Goal: Task Accomplishment & Management: Manage account settings

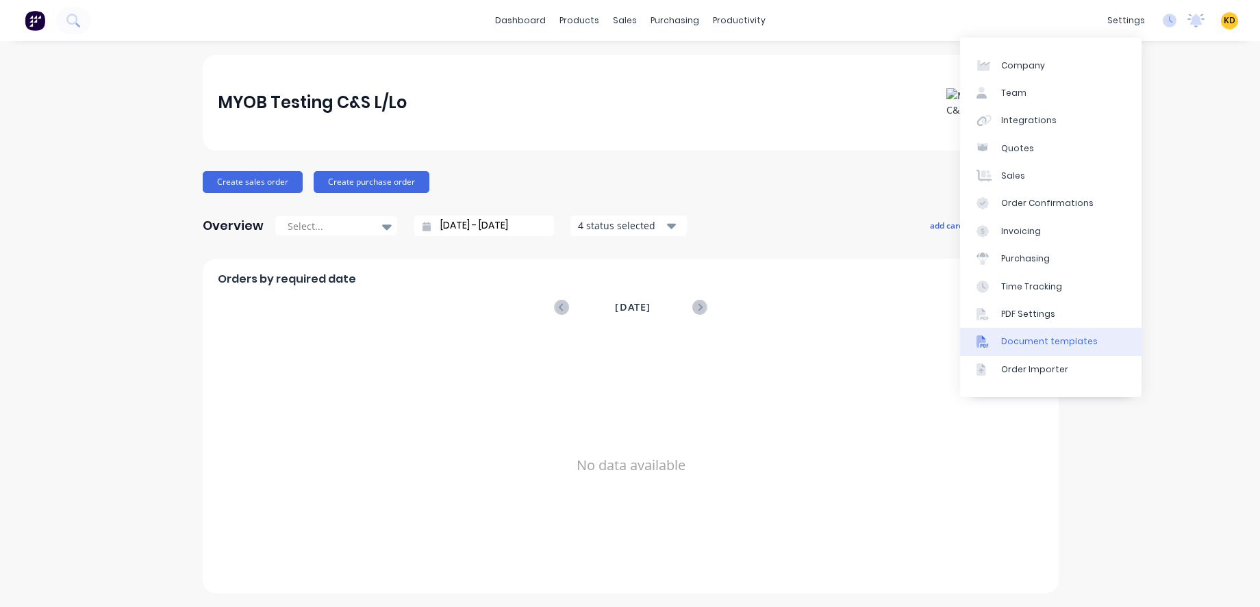
click at [1080, 338] on div "Document templates" at bounding box center [1049, 342] width 97 height 12
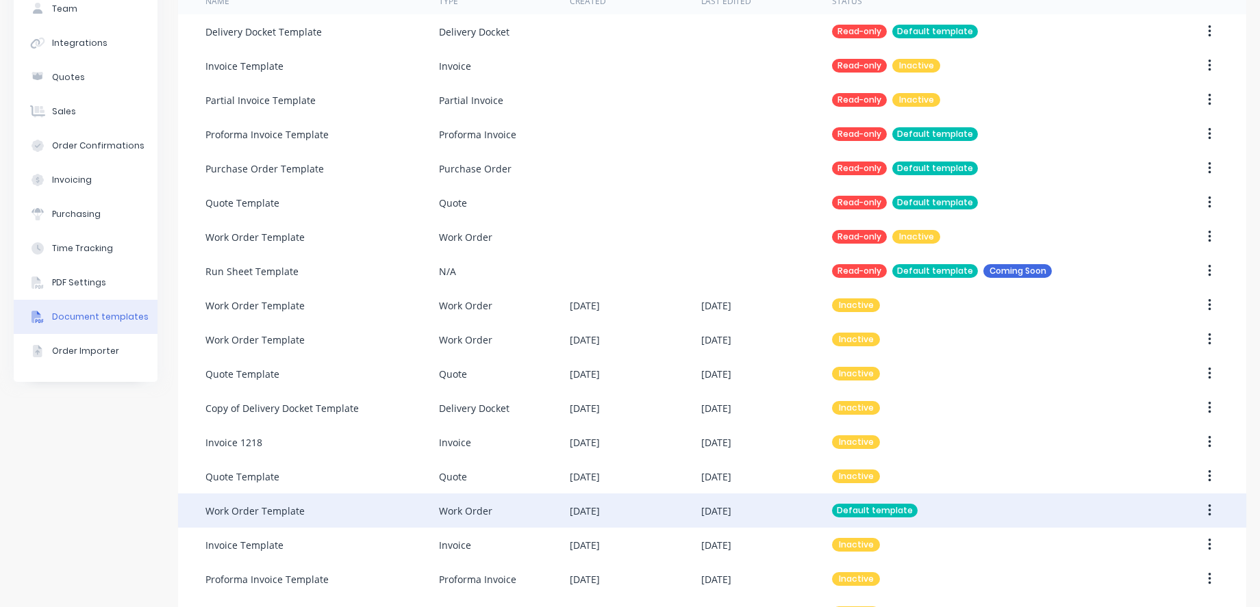
scroll to position [325, 0]
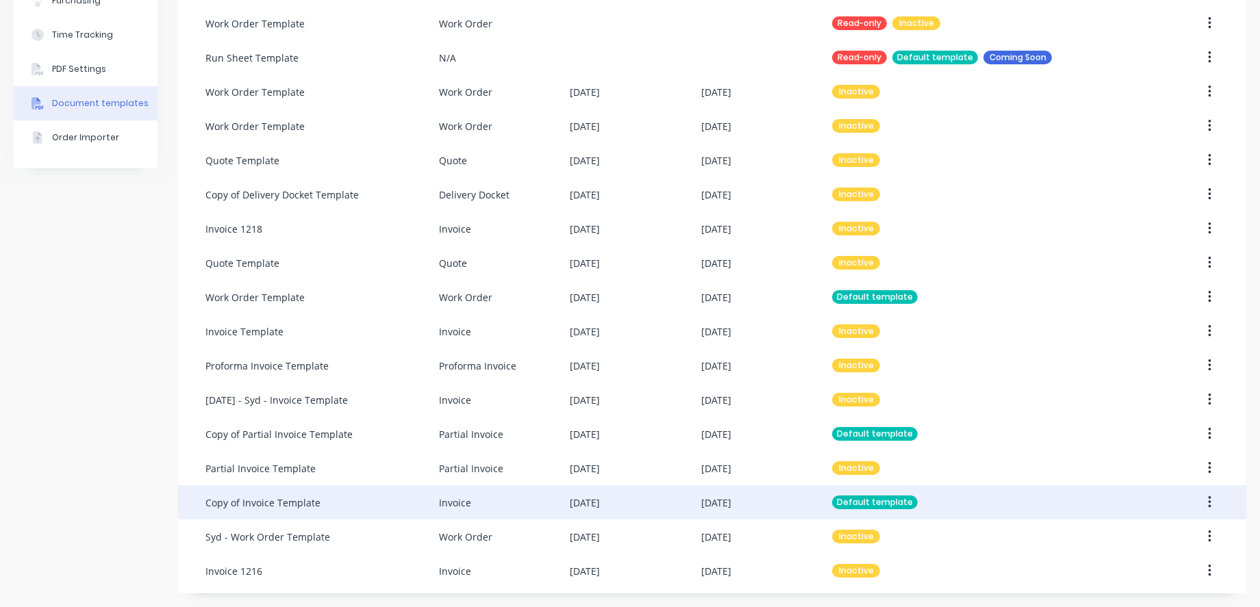
click at [1204, 414] on button "button" at bounding box center [1209, 502] width 32 height 25
click at [1149, 414] on div "Edit" at bounding box center [1160, 539] width 105 height 20
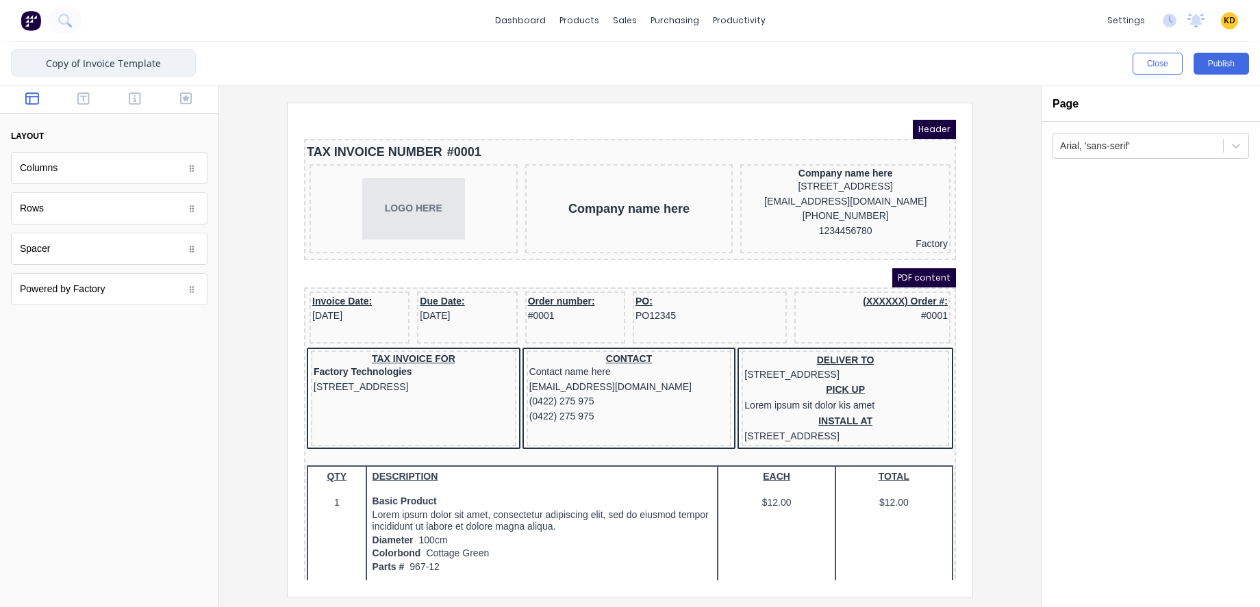
click at [82, 64] on input "Copy of Invoice Template" at bounding box center [103, 62] width 185 height 27
drag, startPoint x: 83, startPoint y: 60, endPoint x: -3, endPoint y: 64, distance: 86.4
click at [0, 64] on html "dashboard products sales purchasing productivity dashboard products Product Cat…" at bounding box center [630, 303] width 1260 height 607
type input "DEFAULT - Invoice Template"
click at [1185, 339] on div "Arial, 'sans-serif'" at bounding box center [1150, 364] width 218 height 485
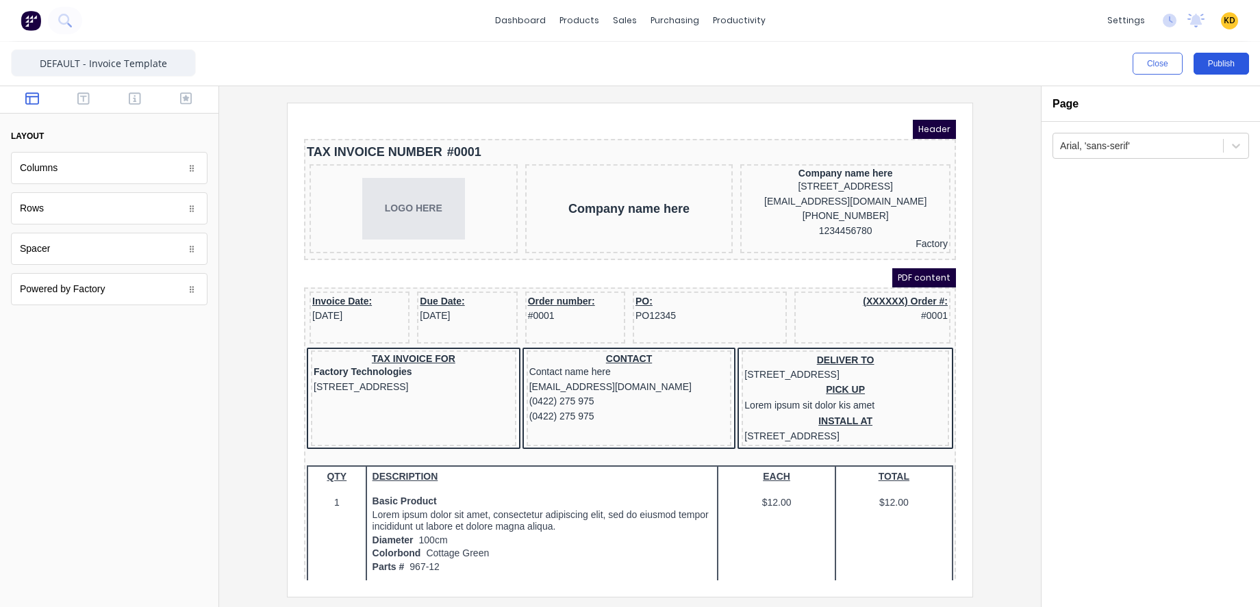
click at [1220, 54] on button "Publish" at bounding box center [1220, 64] width 55 height 22
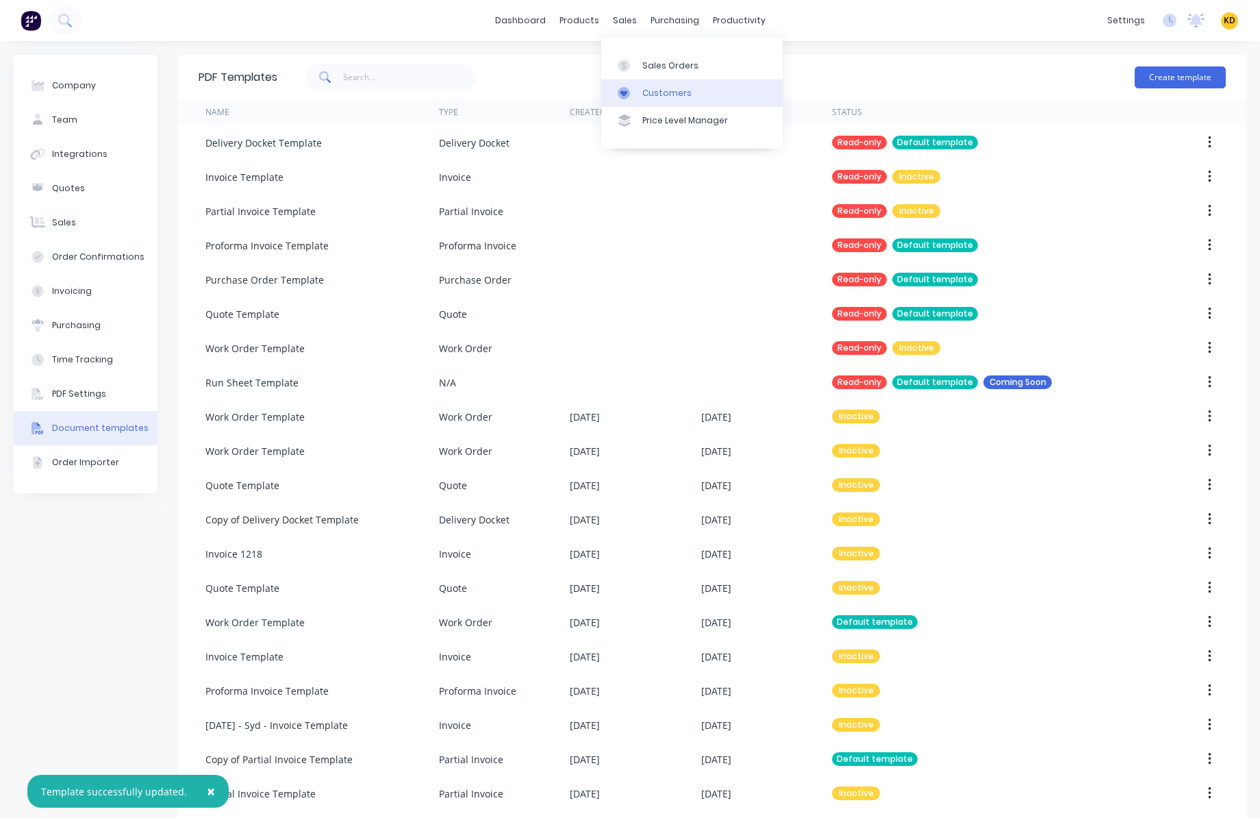
click at [643, 87] on div "Customers" at bounding box center [666, 93] width 49 height 12
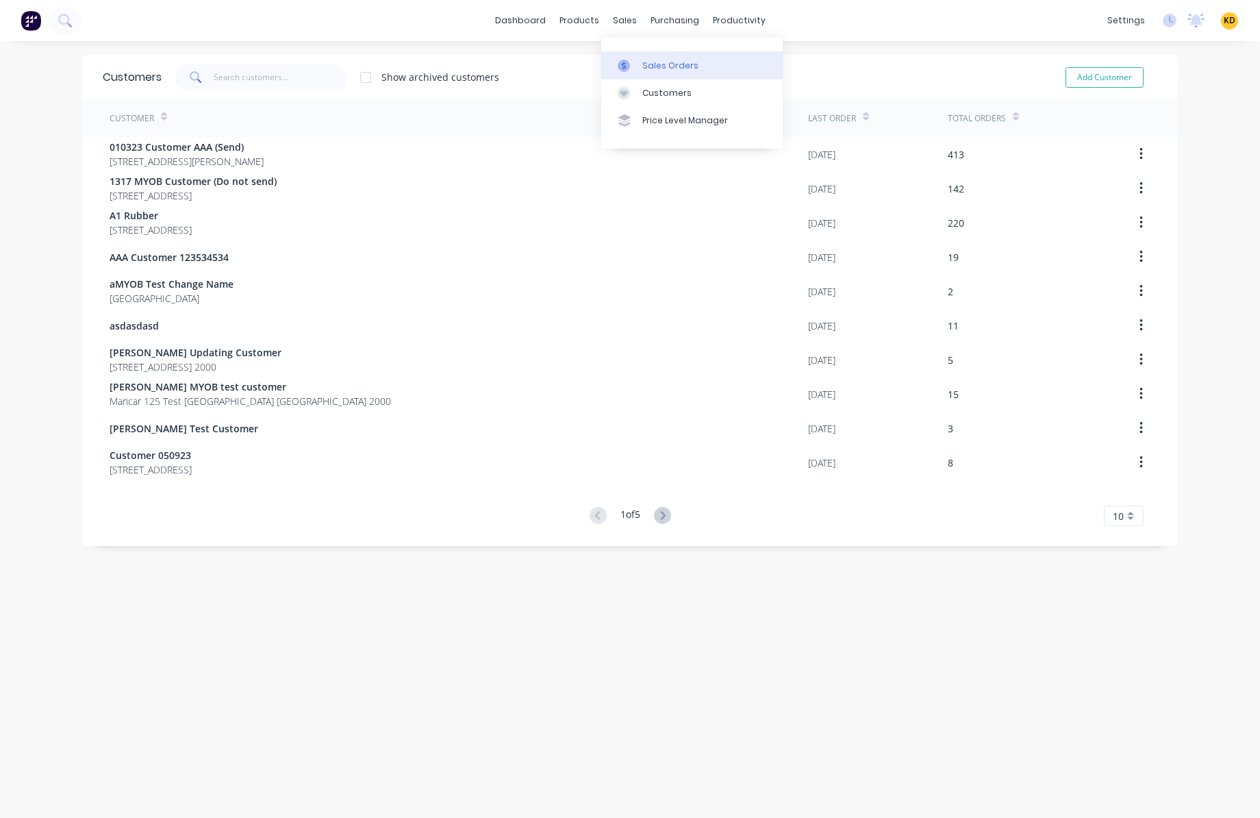
click at [663, 64] on div "Sales Orders" at bounding box center [670, 66] width 56 height 12
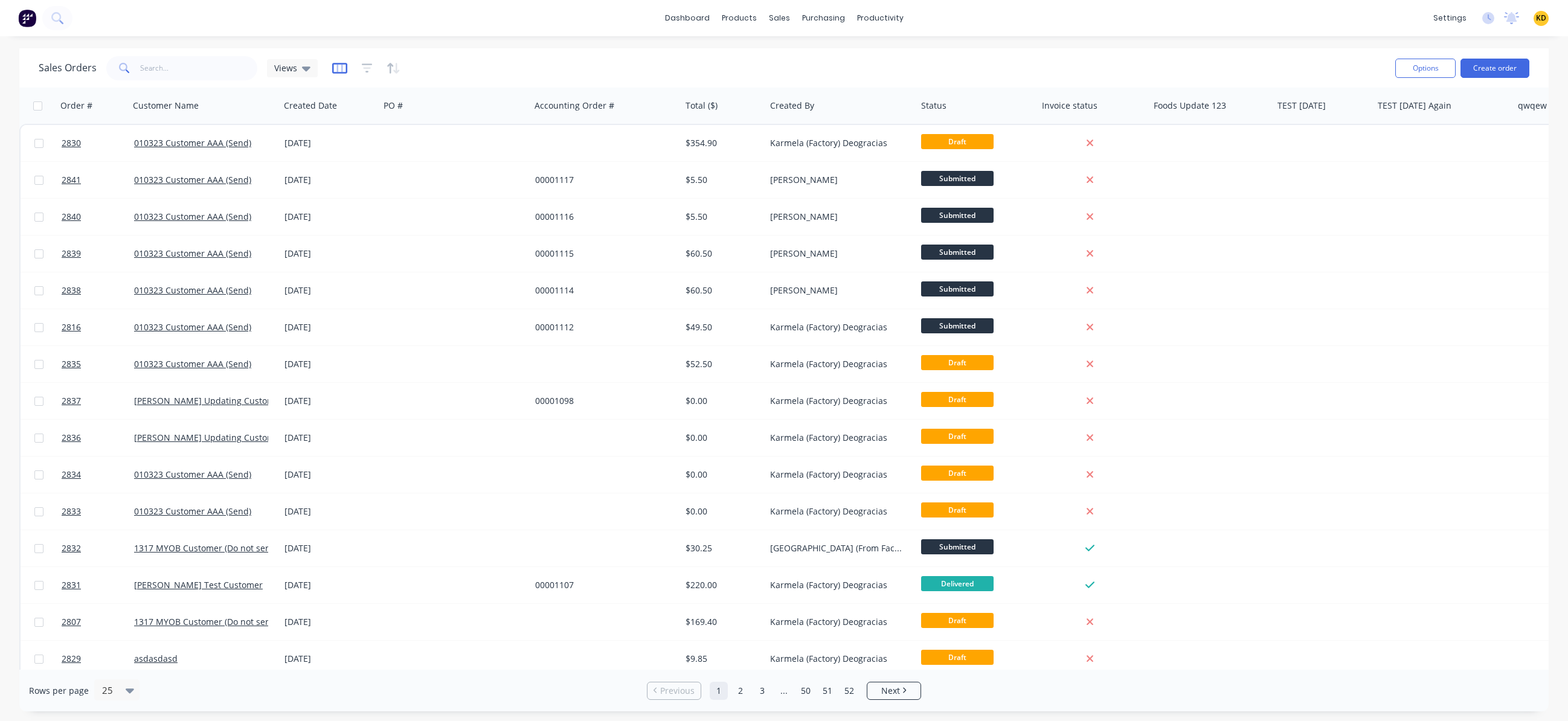
click at [340, 66] on icon "button" at bounding box center [339, 68] width 6 height 8
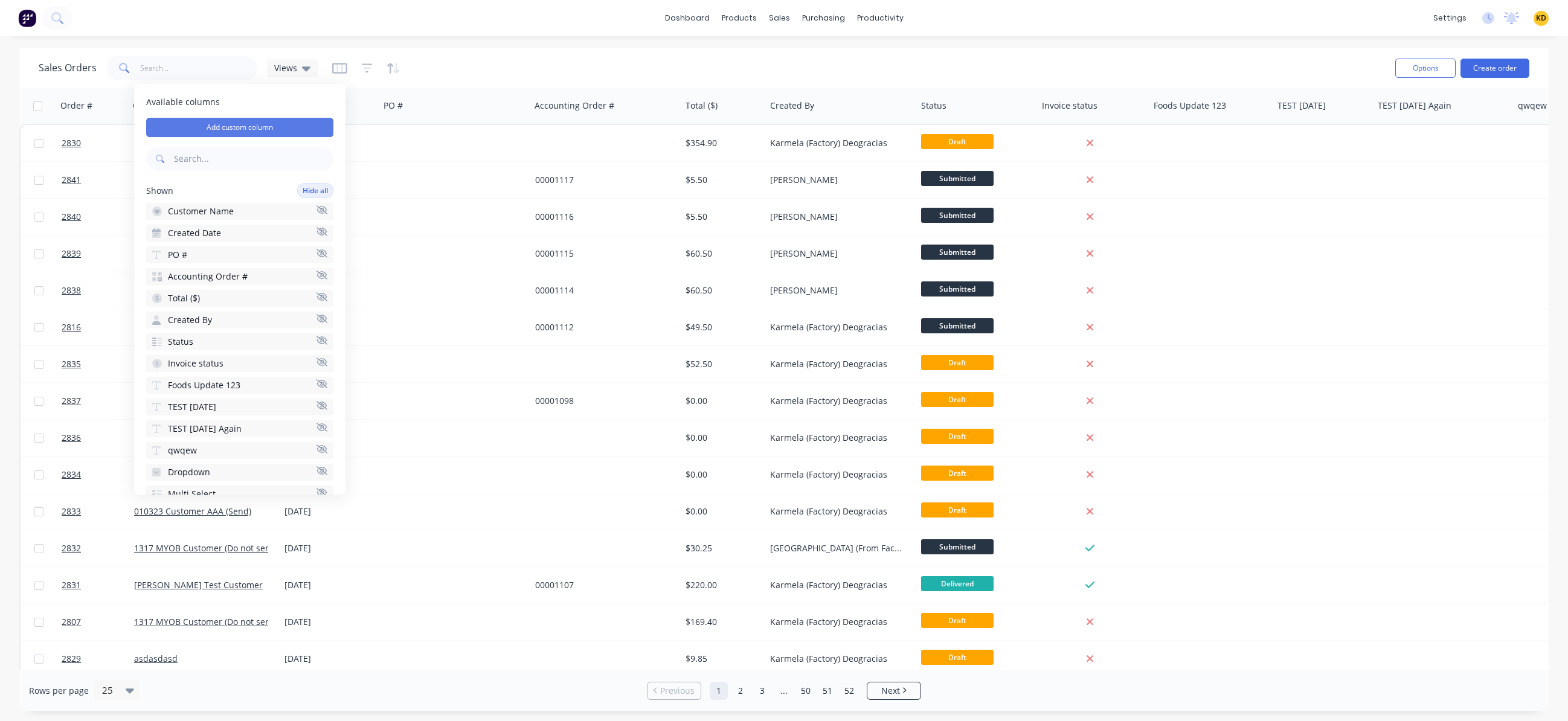
click at [213, 124] on button "Add custom column" at bounding box center [240, 128] width 187 height 19
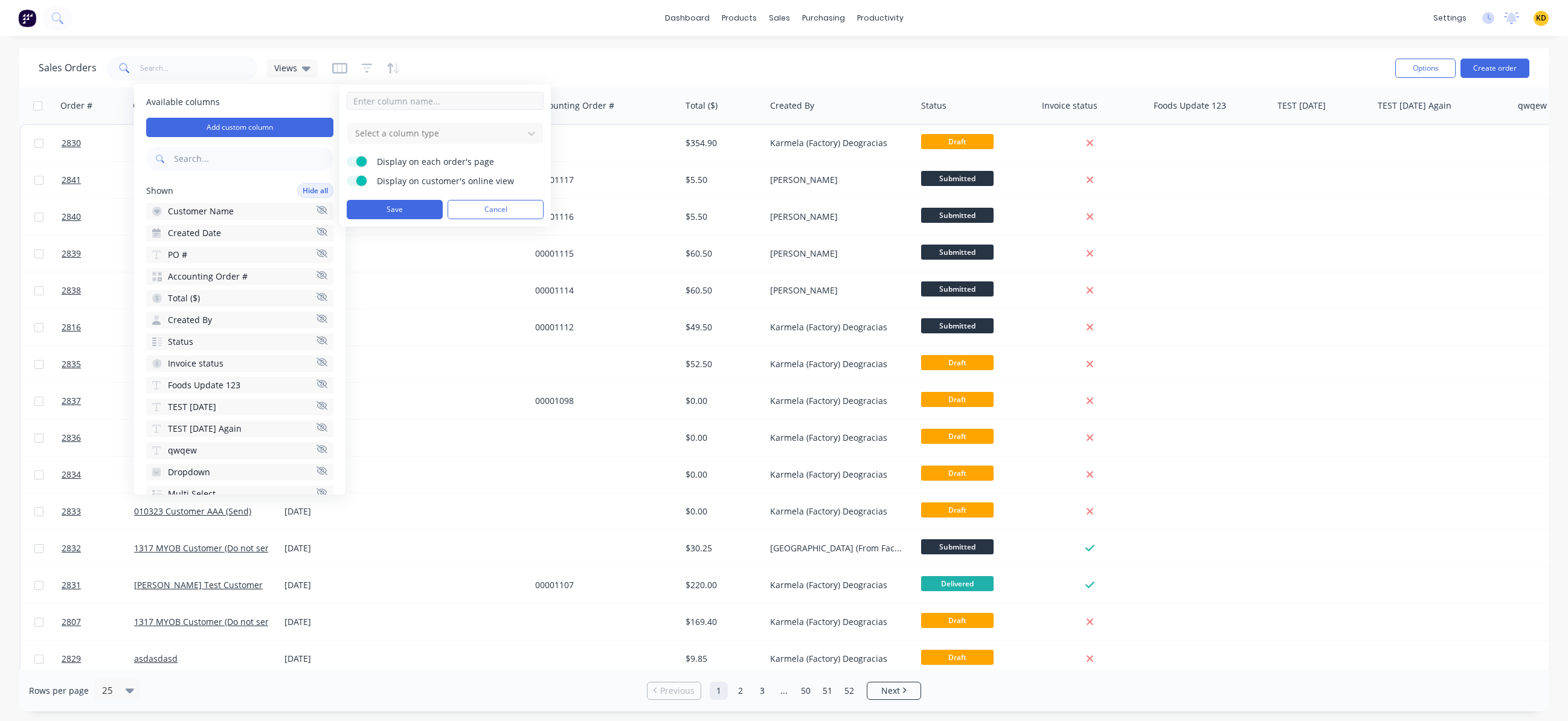
click at [411, 104] on input at bounding box center [444, 100] width 197 height 19
type input "Term 1"
click at [422, 134] on div at bounding box center [435, 132] width 163 height 15
type input "dro"
click at [429, 166] on div "Dropdown" at bounding box center [445, 161] width 196 height 22
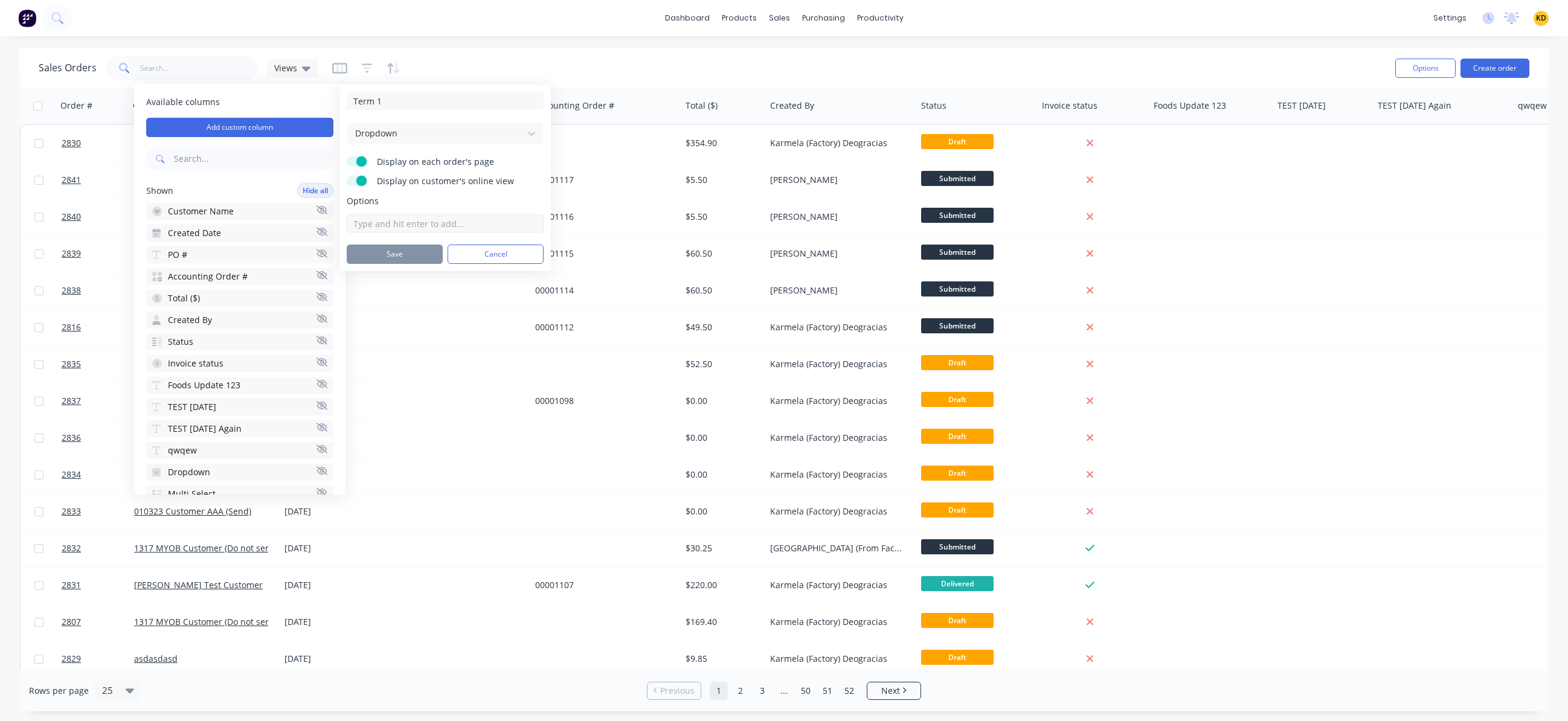
click at [417, 231] on input at bounding box center [444, 223] width 197 height 19
paste input "Lorem ipsum dolor sit amet, consectetur adipiscing elit, sed do eiusmod tempor …"
type input "Lorem ipsum dolor sit amet, consectetur adipiscing elit, sed do eiusmod tempor …"
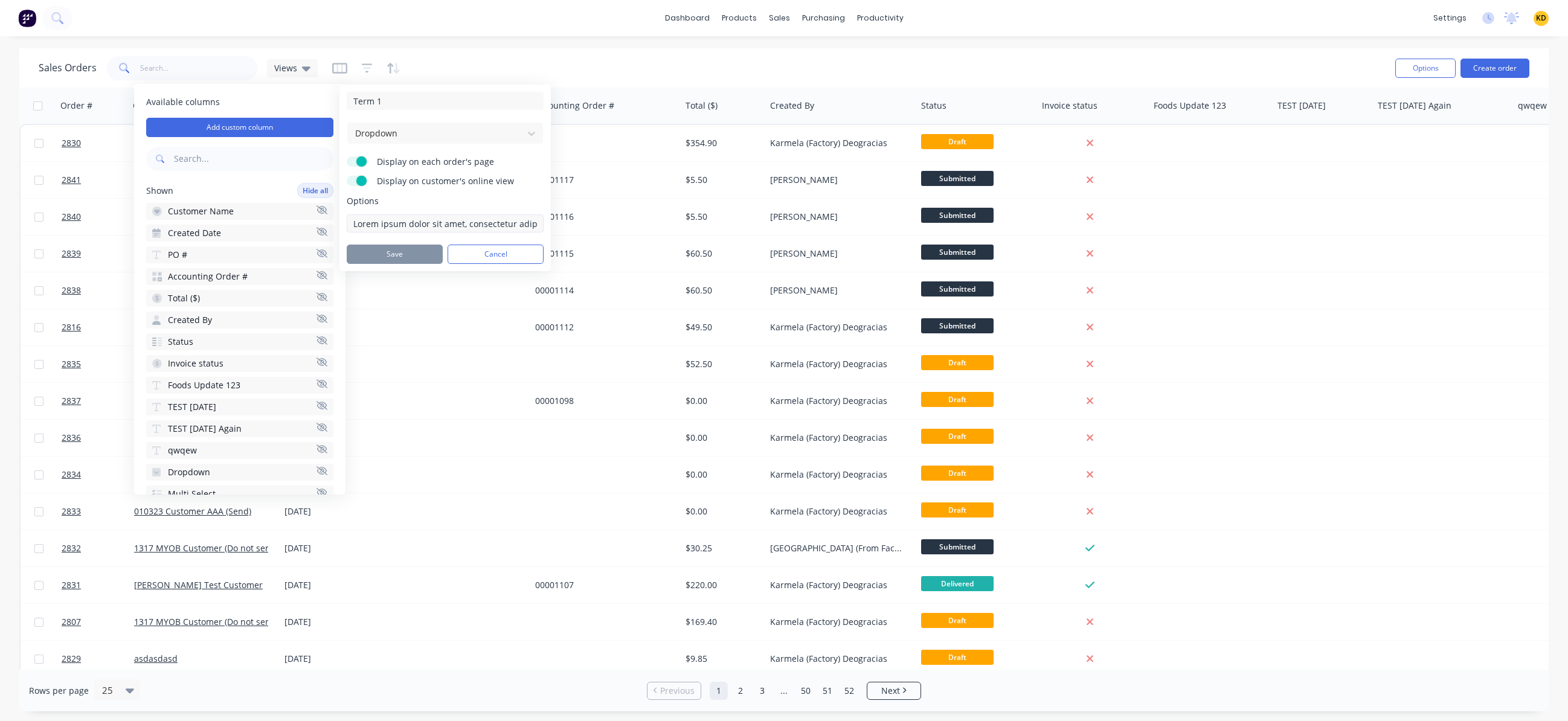
click at [514, 219] on input "Lorem ipsum dolor sit amet, consectetur adipiscing elit, sed do eiusmod tempor …" at bounding box center [444, 223] width 197 height 19
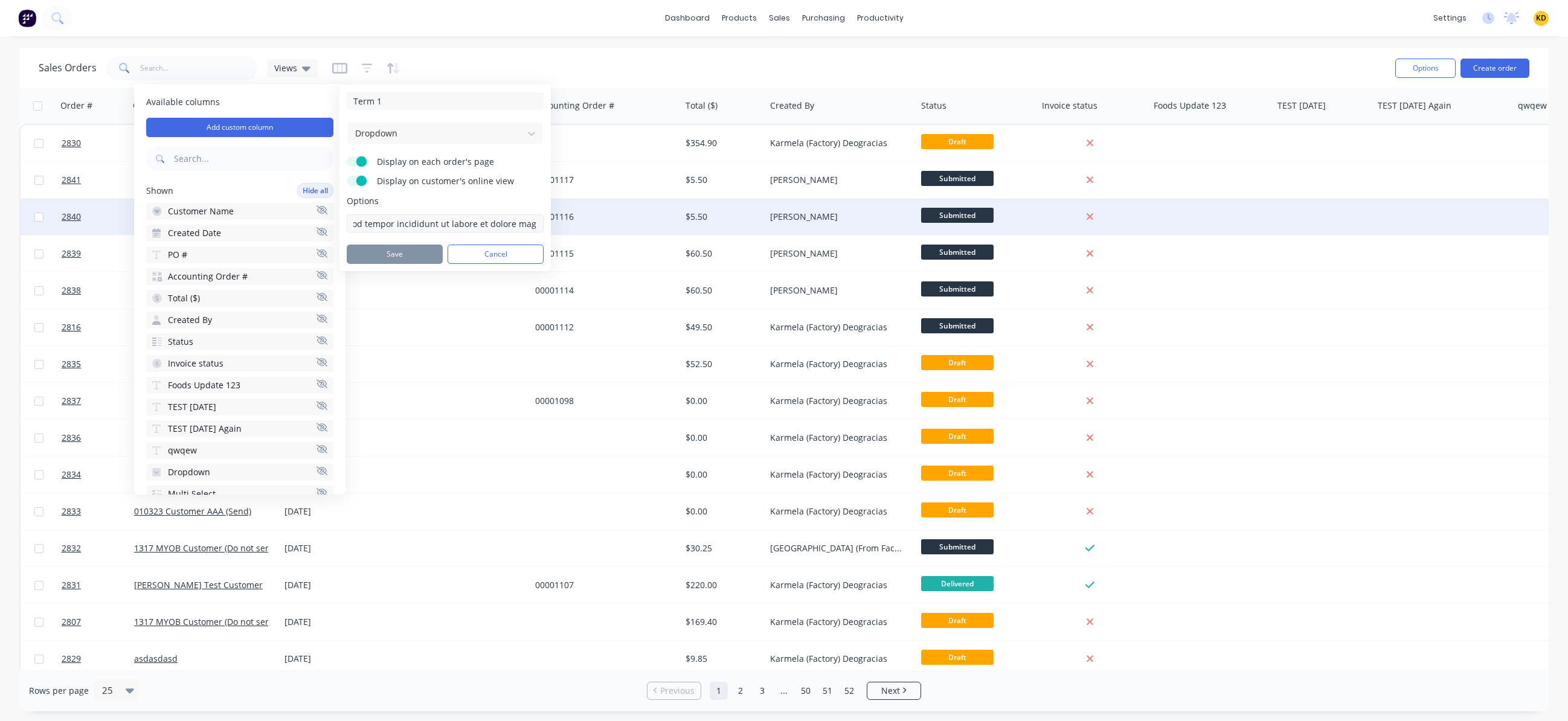
scroll to position [0, 305]
drag, startPoint x: 505, startPoint y: 219, endPoint x: 858, endPoint y: 229, distance: 353.1
click at [849, 232] on body "dashboard products sales purchasing productivity dashboard products Product Cat…" at bounding box center [784, 360] width 1568 height 721
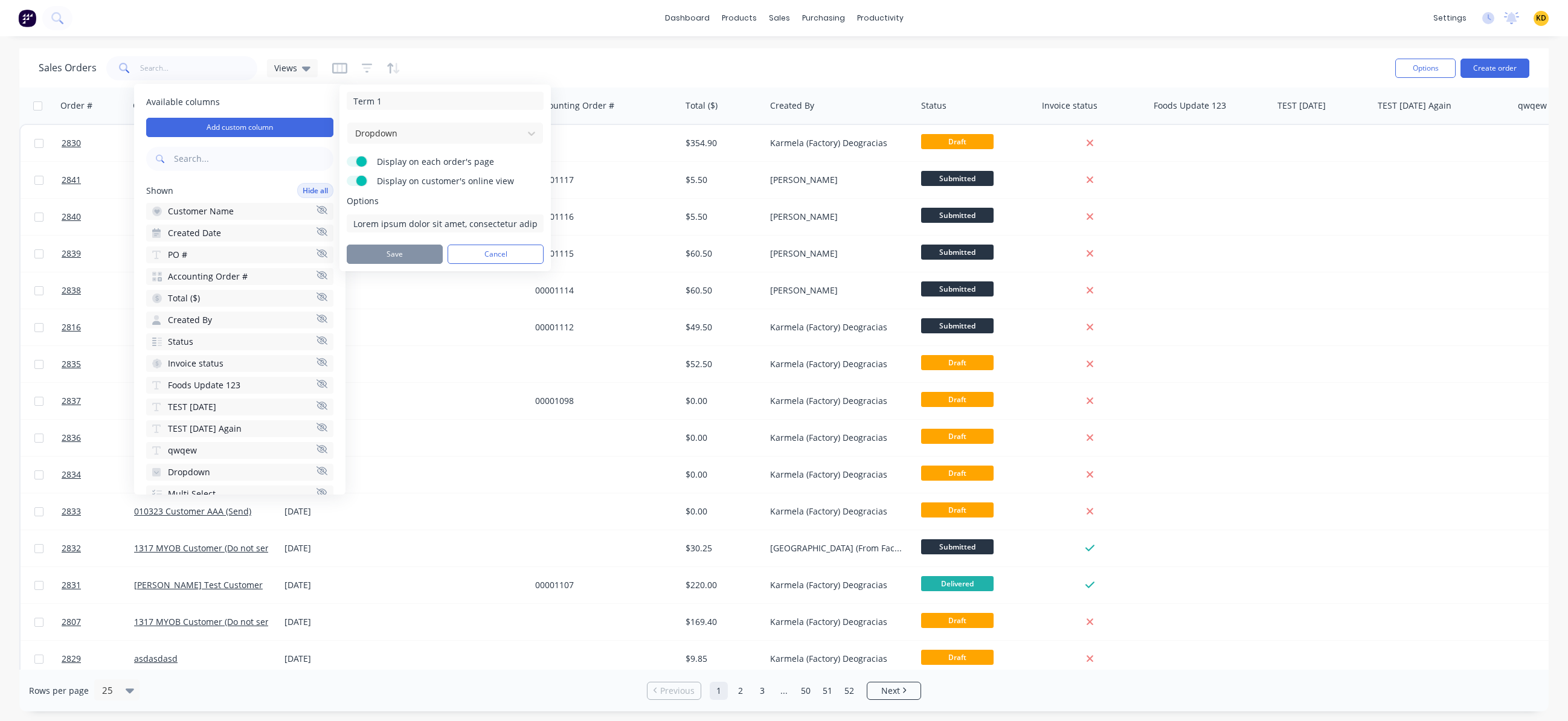
click at [437, 212] on div "Options Lorem ipsum dolor sit amet, consectetur adipiscing elit, sed do eiusmod…" at bounding box center [444, 213] width 197 height 37
click at [439, 226] on input "Lorem ipsum dolor sit amet, consectetur adipiscing elit, sed do eiusmod tempor …" at bounding box center [444, 223] width 197 height 19
click at [387, 216] on input "Lorem ipsum dolor sit amet, consectetur adipiscing elit, sed do eiusmod tempor …" at bounding box center [444, 223] width 197 height 19
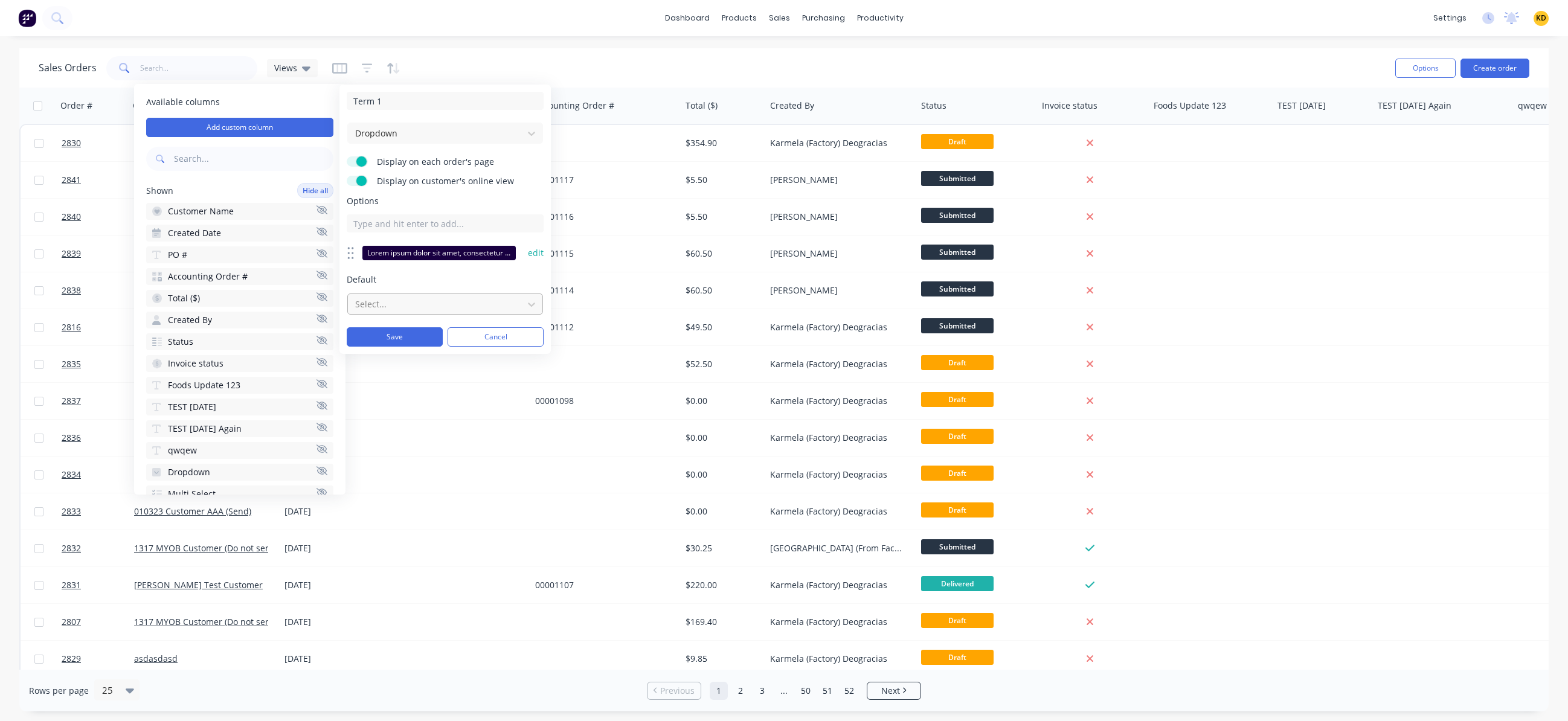
click at [403, 300] on div at bounding box center [435, 303] width 163 height 15
paste input "Ut enim ad minim veniam, quis nostrud exercitation ullamco laboris nisi ut aliq…"
type input "Ut enim ad minim veniam, quis nostrud exercitation ullamco laboris nisi ut aliq…"
click at [456, 226] on input at bounding box center [444, 223] width 197 height 19
paste input "Ut enim ad minim veniam, quis nostrud exercitation ullamco laboris nisi ut aliq…"
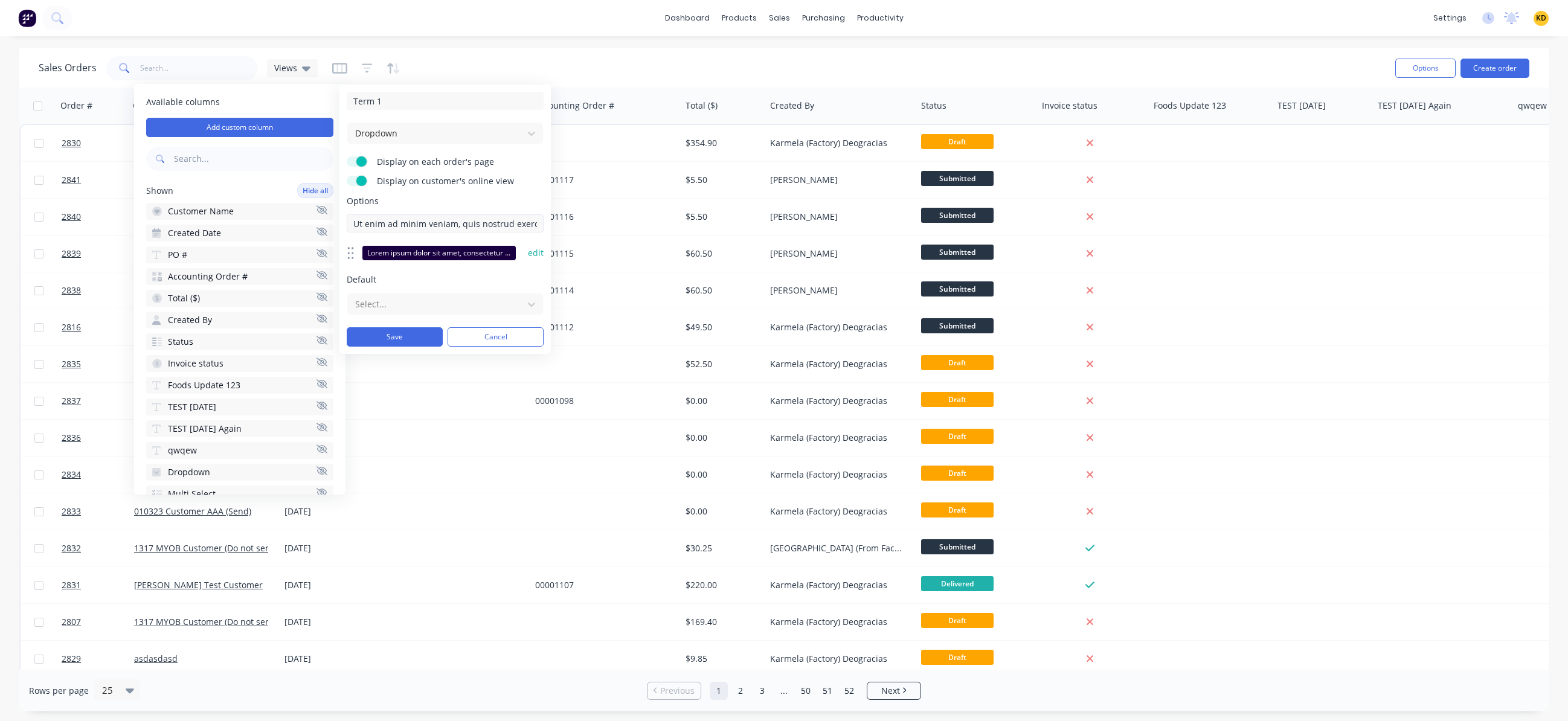
scroll to position [0, 249]
type input "Ut enim ad minim veniam, quis nostrud exercitation ullamco laboris nisi ut aliq…"
click at [397, 223] on input at bounding box center [444, 223] width 197 height 19
paste input "Phasellus faucibus scelerisque eleifend donec pretium vulputate sapien nec sagi…"
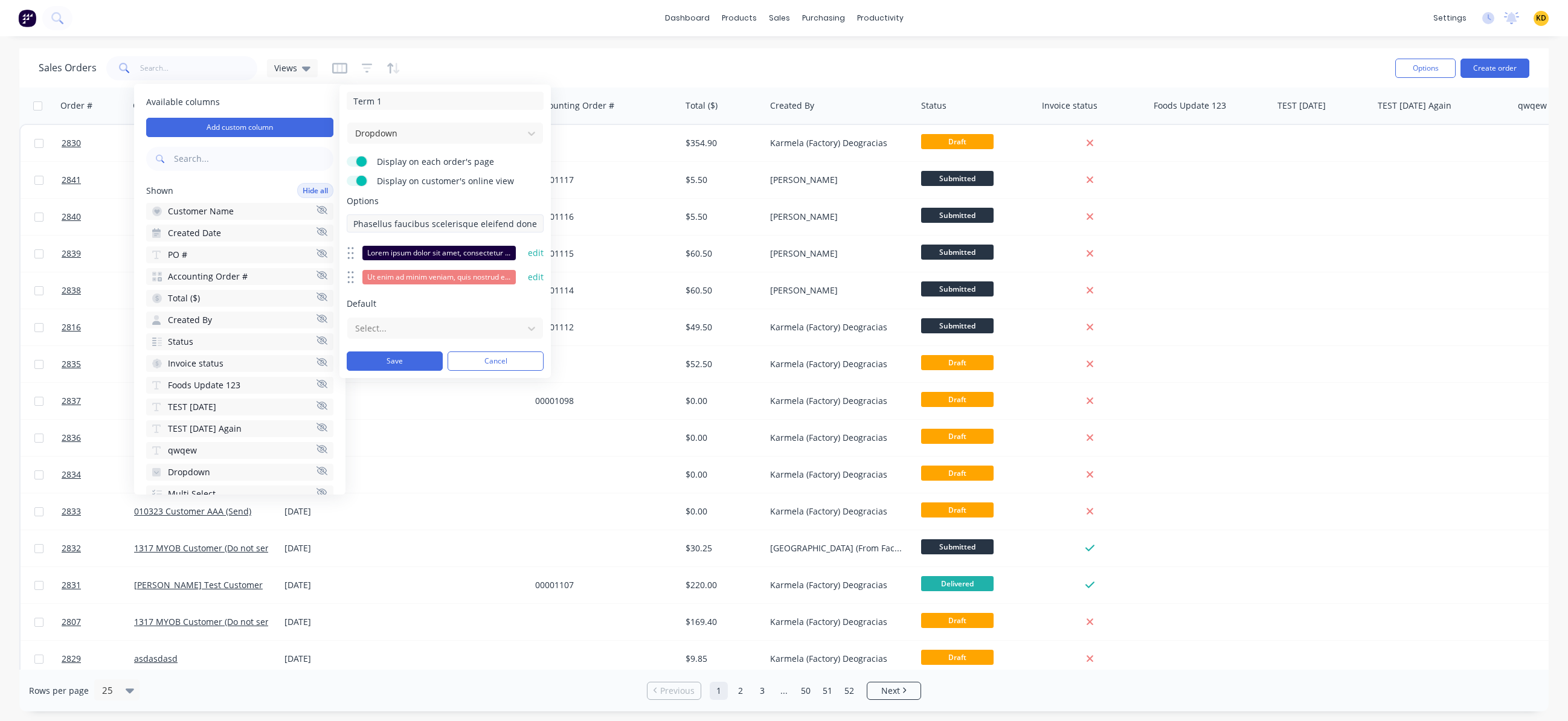
scroll to position [0, 146]
type input "Phasellus faucibus scelerisque eleifend donec pretium vulputate sapien nec sagi…"
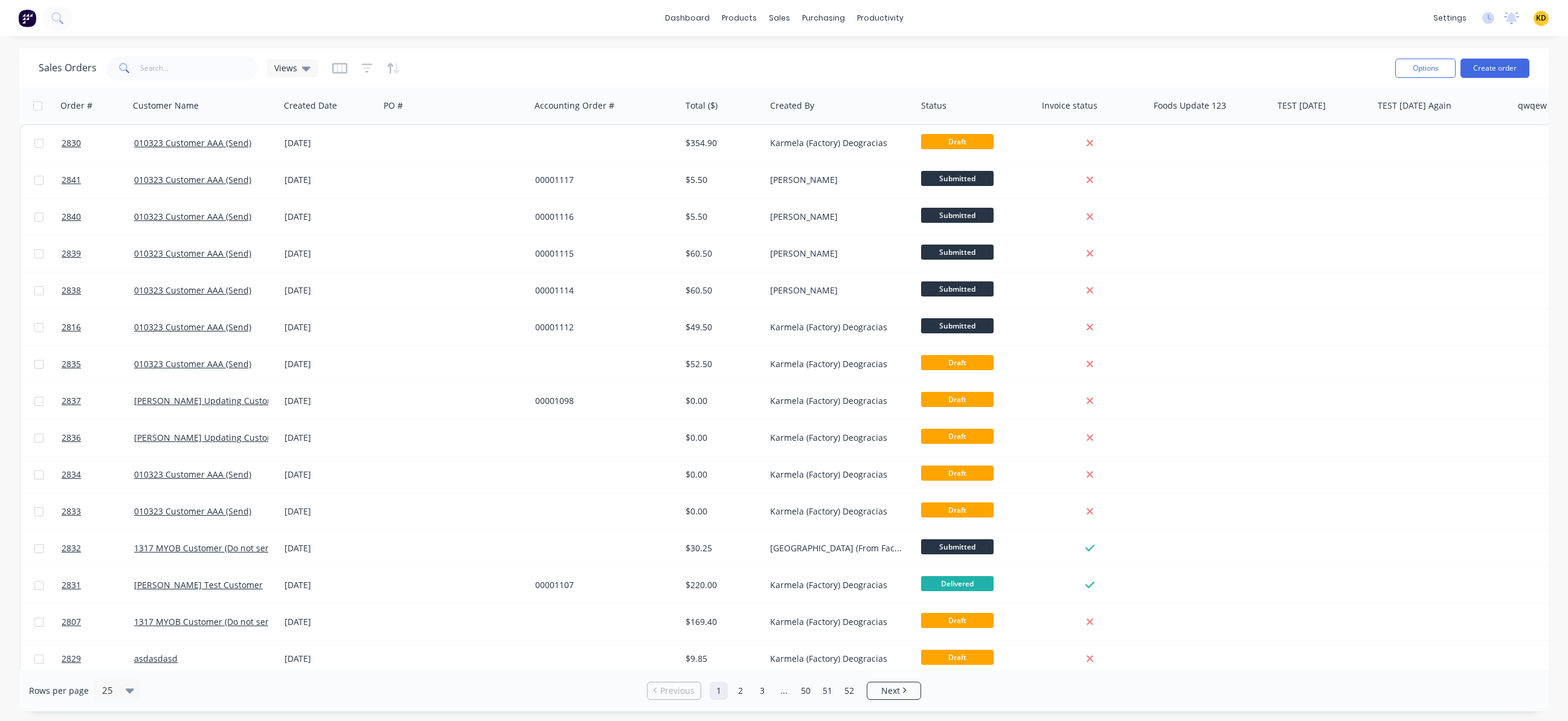
click at [571, 64] on div "Sales Orders Views" at bounding box center [712, 68] width 1347 height 30
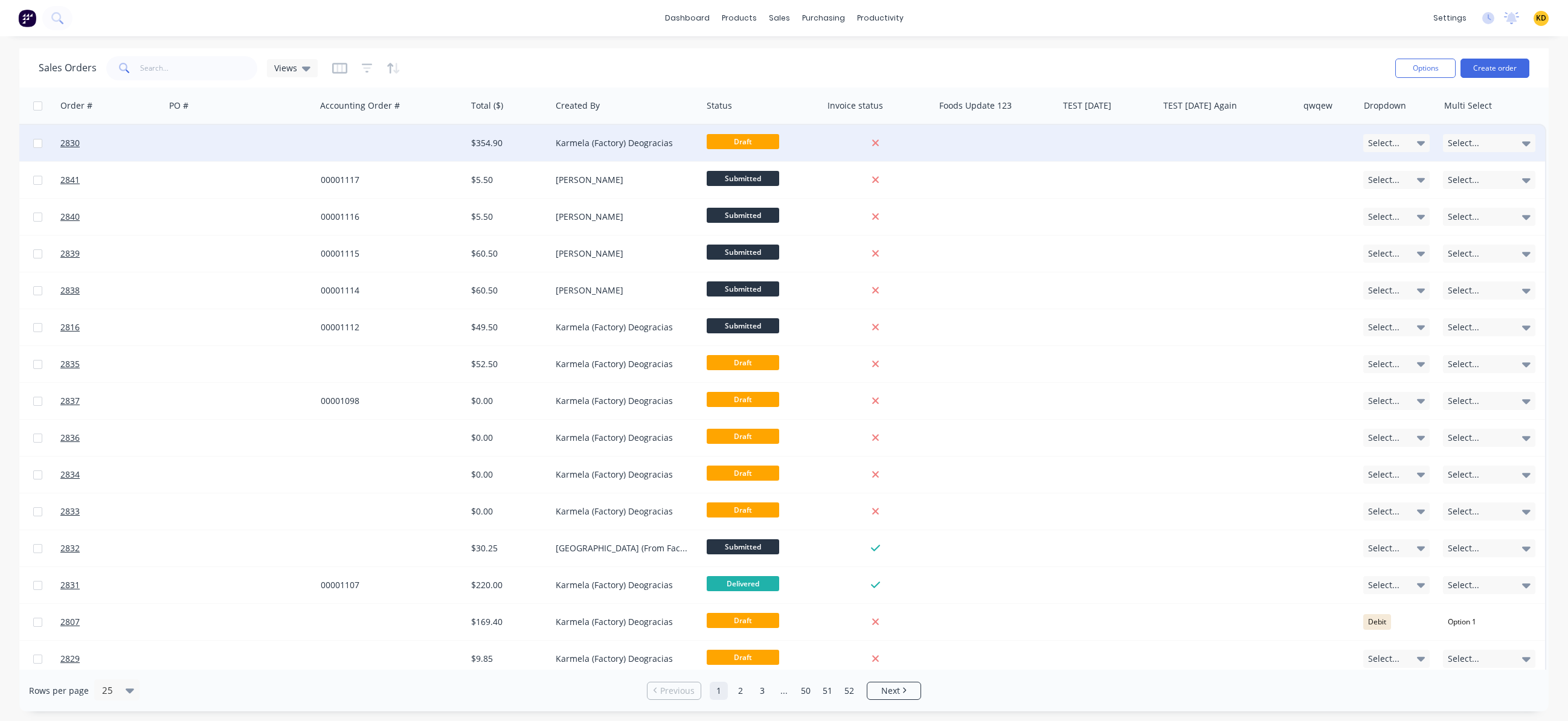
click at [1110, 137] on icon at bounding box center [1421, 143] width 9 height 13
click at [1110, 35] on div "dashboard products sales purchasing productivity dashboard products Product Cat…" at bounding box center [784, 18] width 1568 height 36
click at [339, 71] on icon "button" at bounding box center [340, 68] width 15 height 11
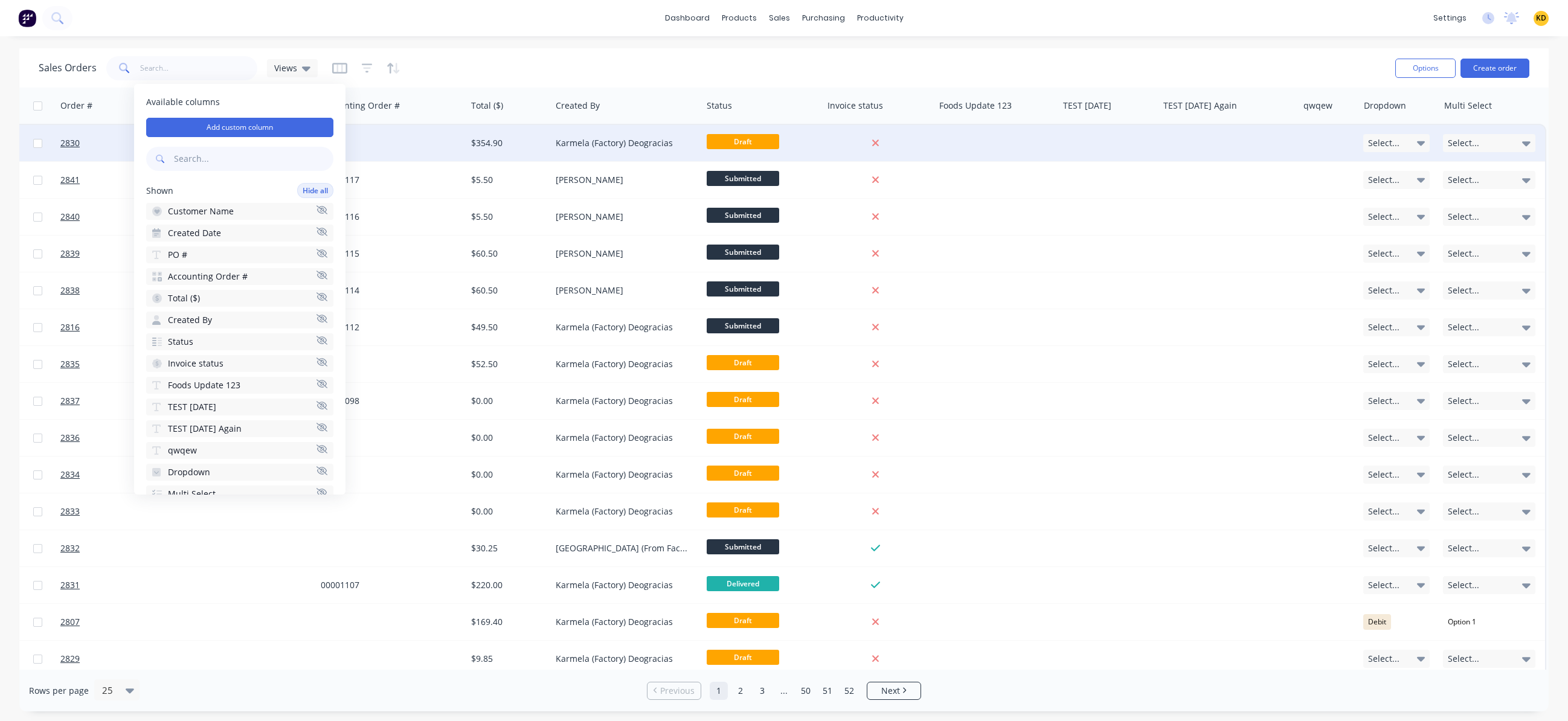
click at [231, 156] on input "text" at bounding box center [253, 158] width 160 height 24
type input "ter"
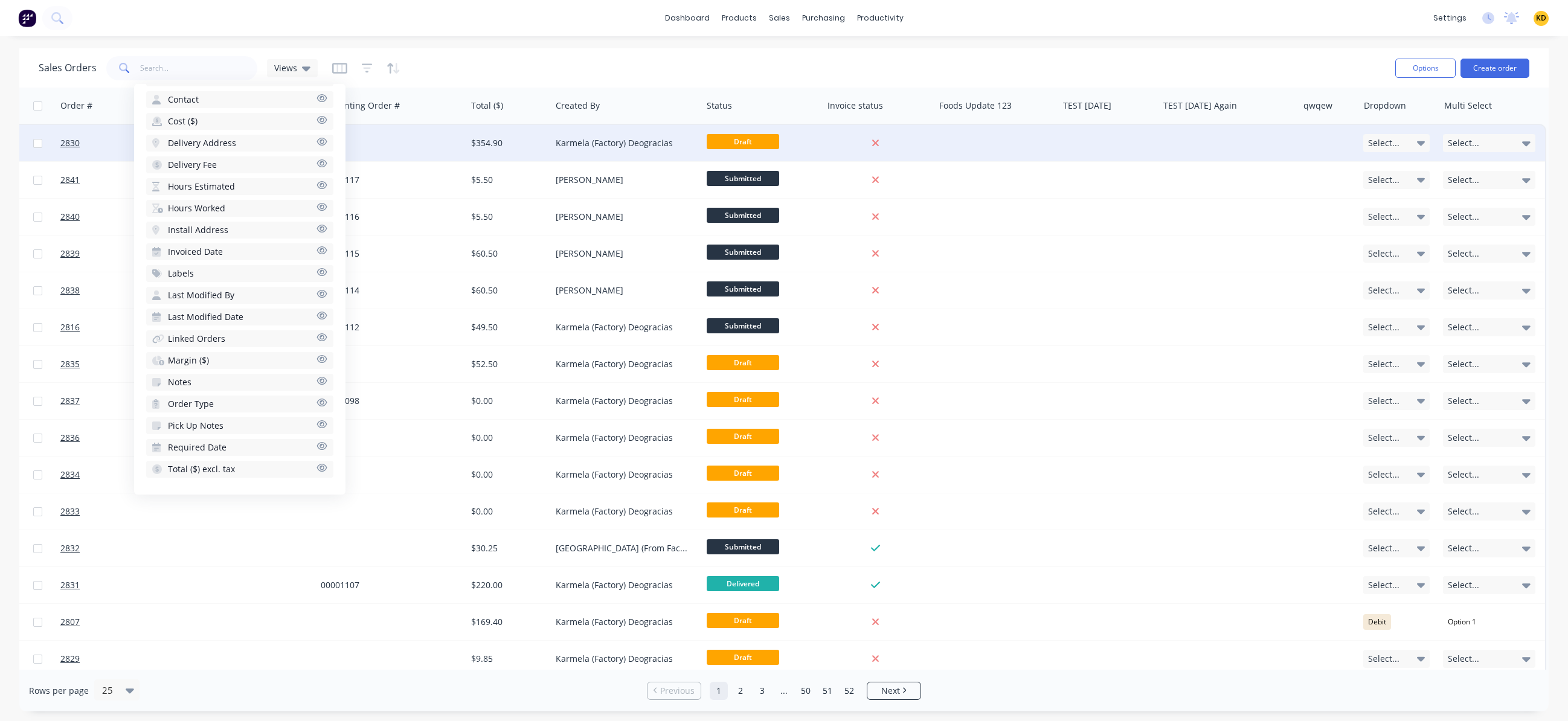
scroll to position [0, 0]
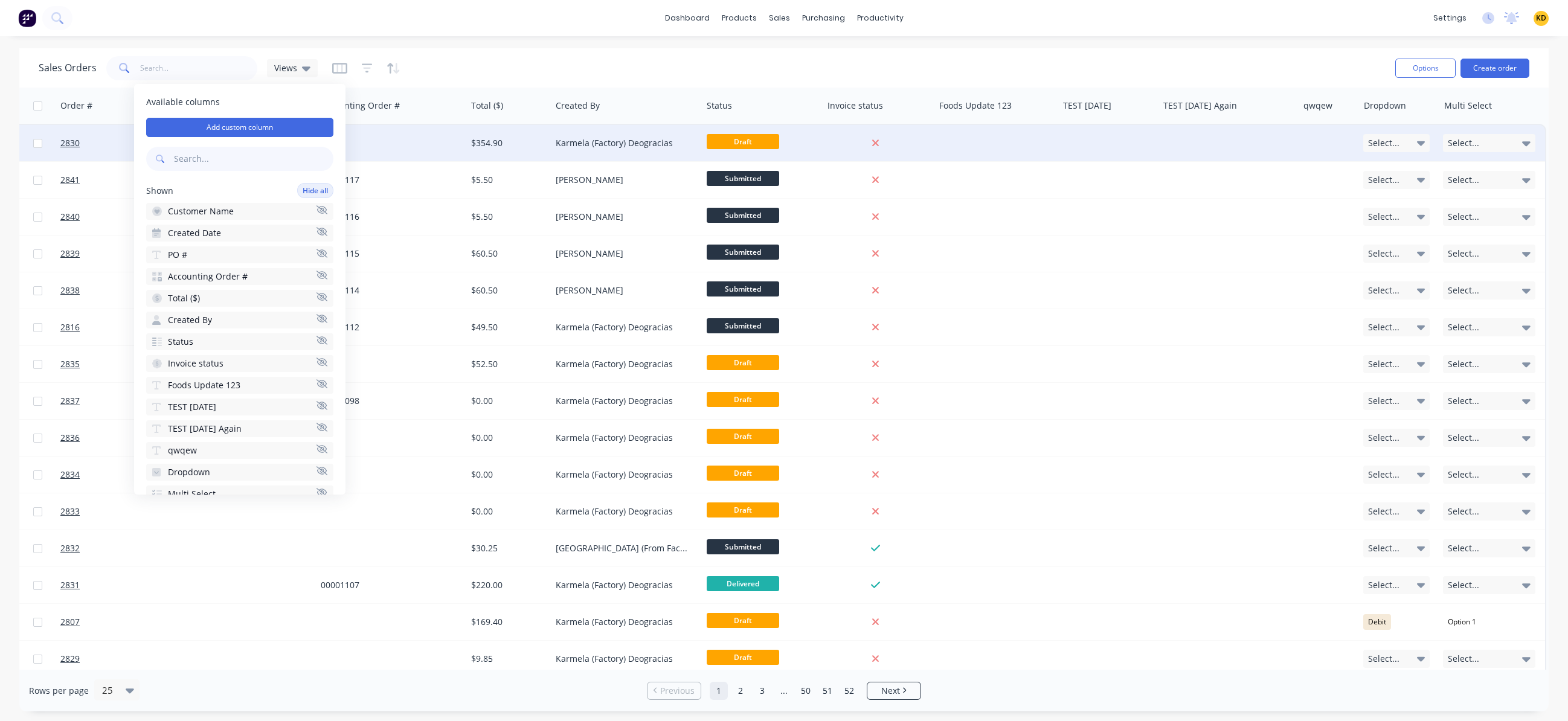
click at [575, 56] on div "Sales Orders Views" at bounding box center [712, 68] width 1347 height 30
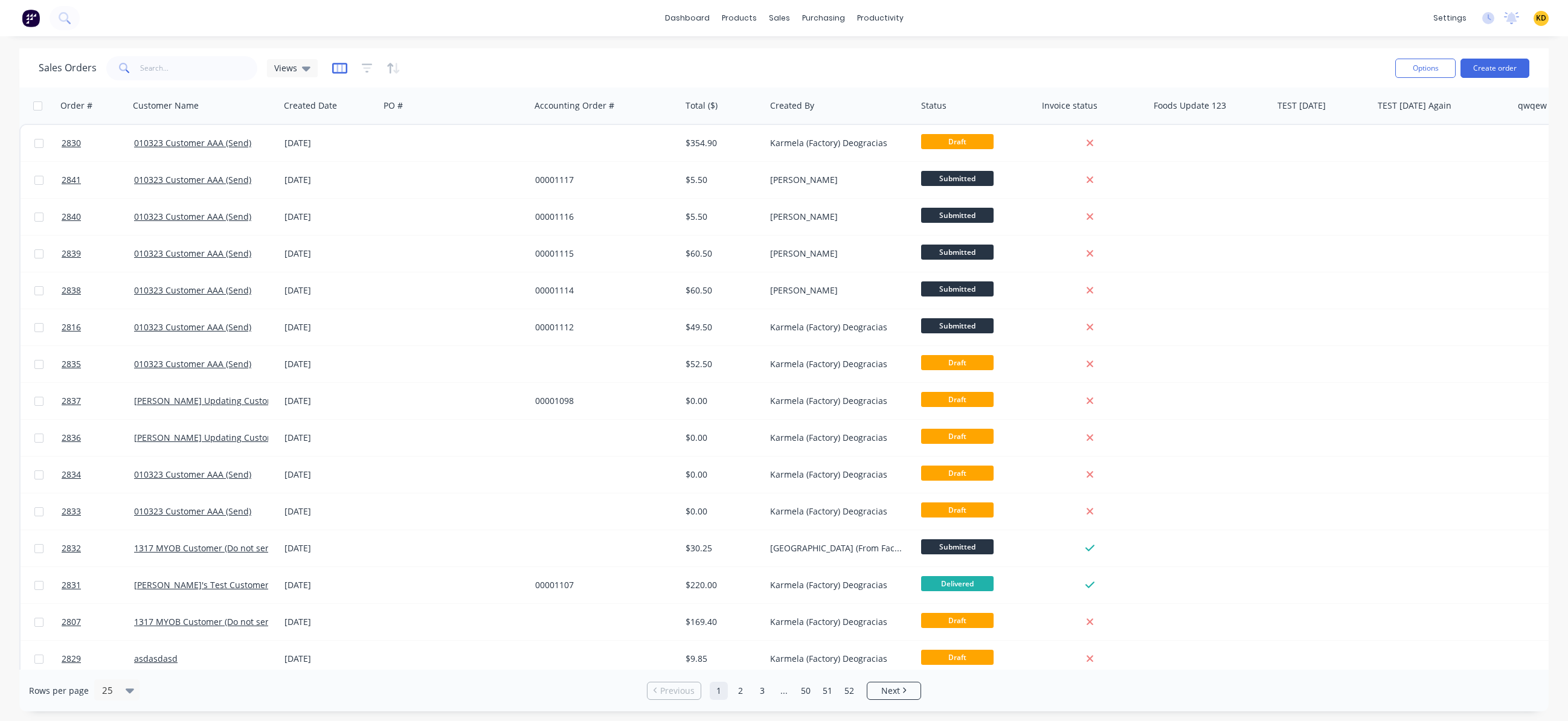
click at [337, 67] on icon "button" at bounding box center [340, 69] width 15 height 12
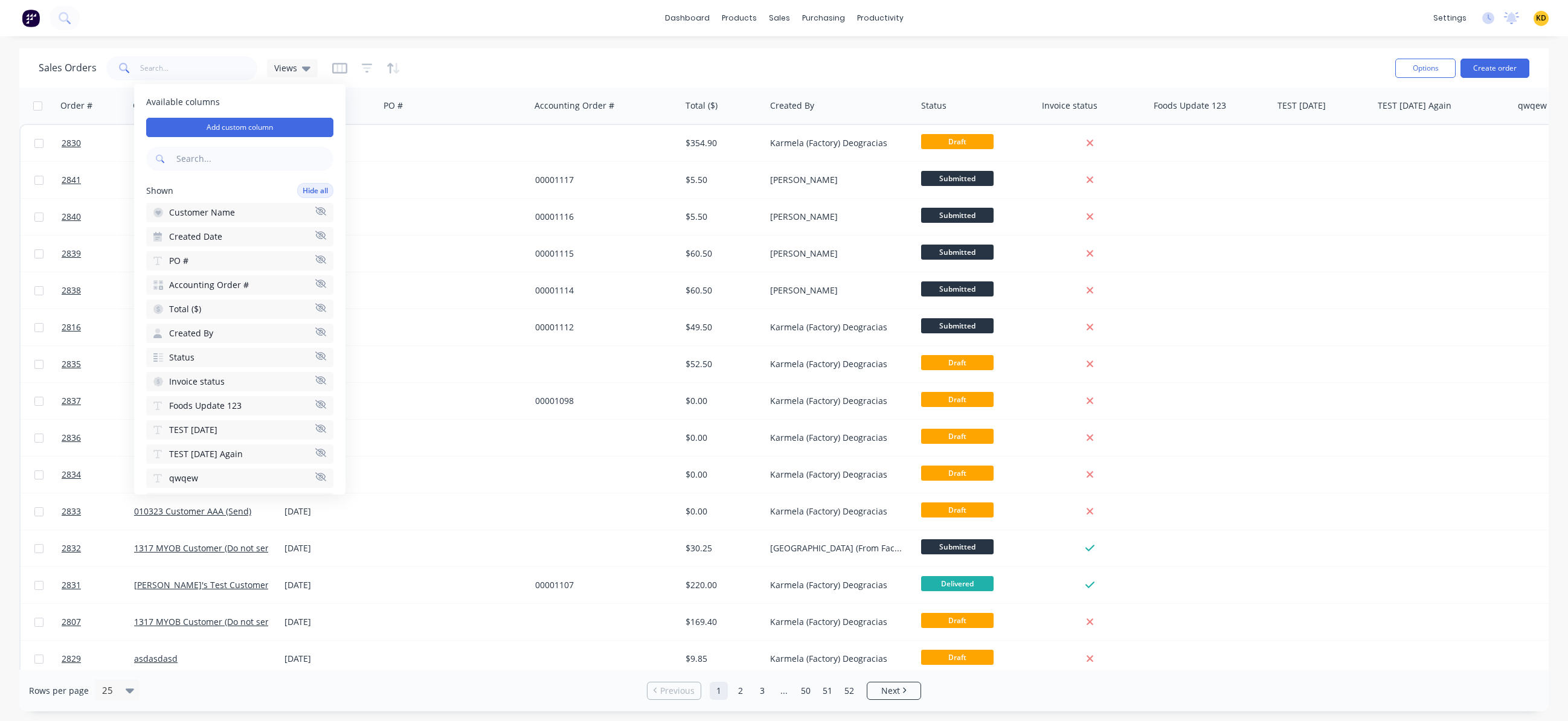
scroll to position [72, 0]
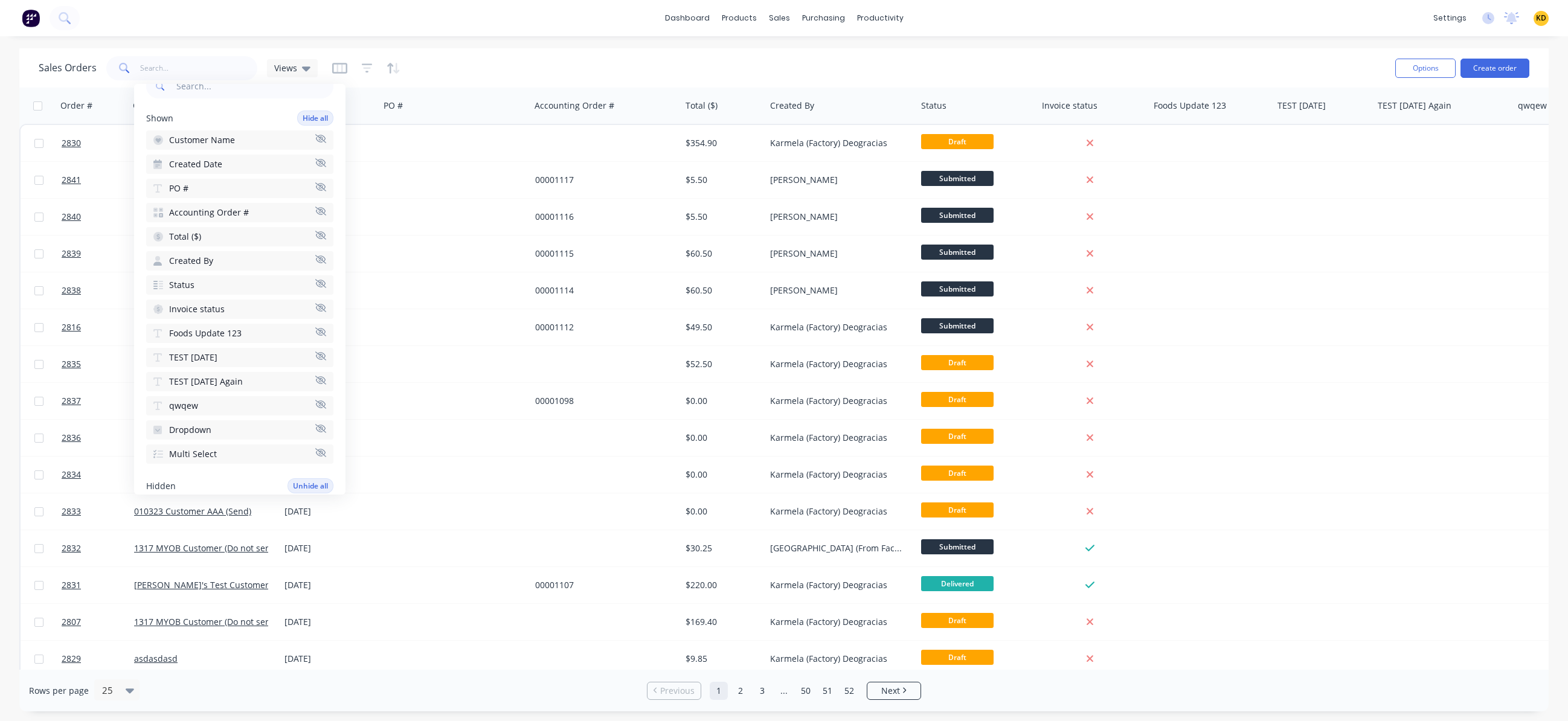
click at [704, 60] on div "Sales Orders Views" at bounding box center [712, 68] width 1347 height 30
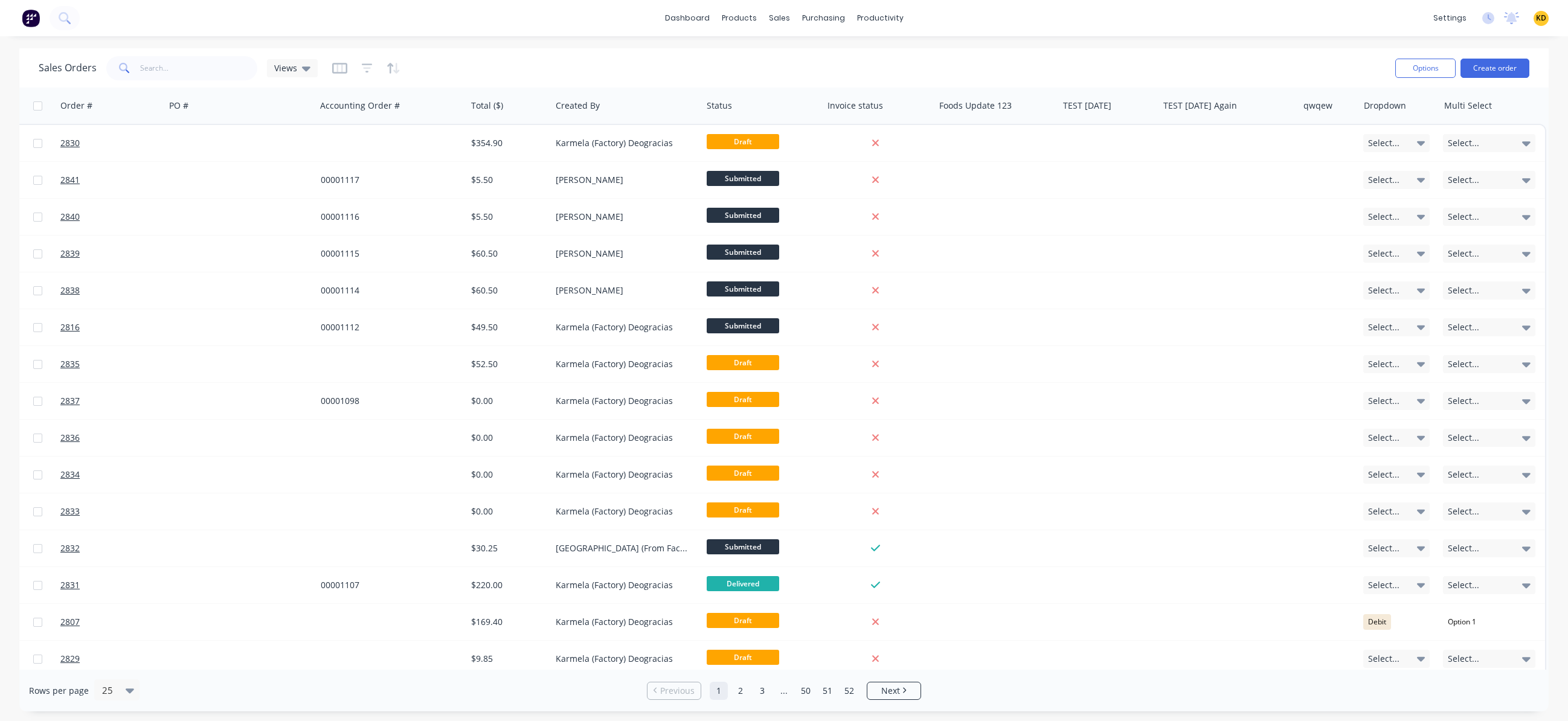
scroll to position [0, 0]
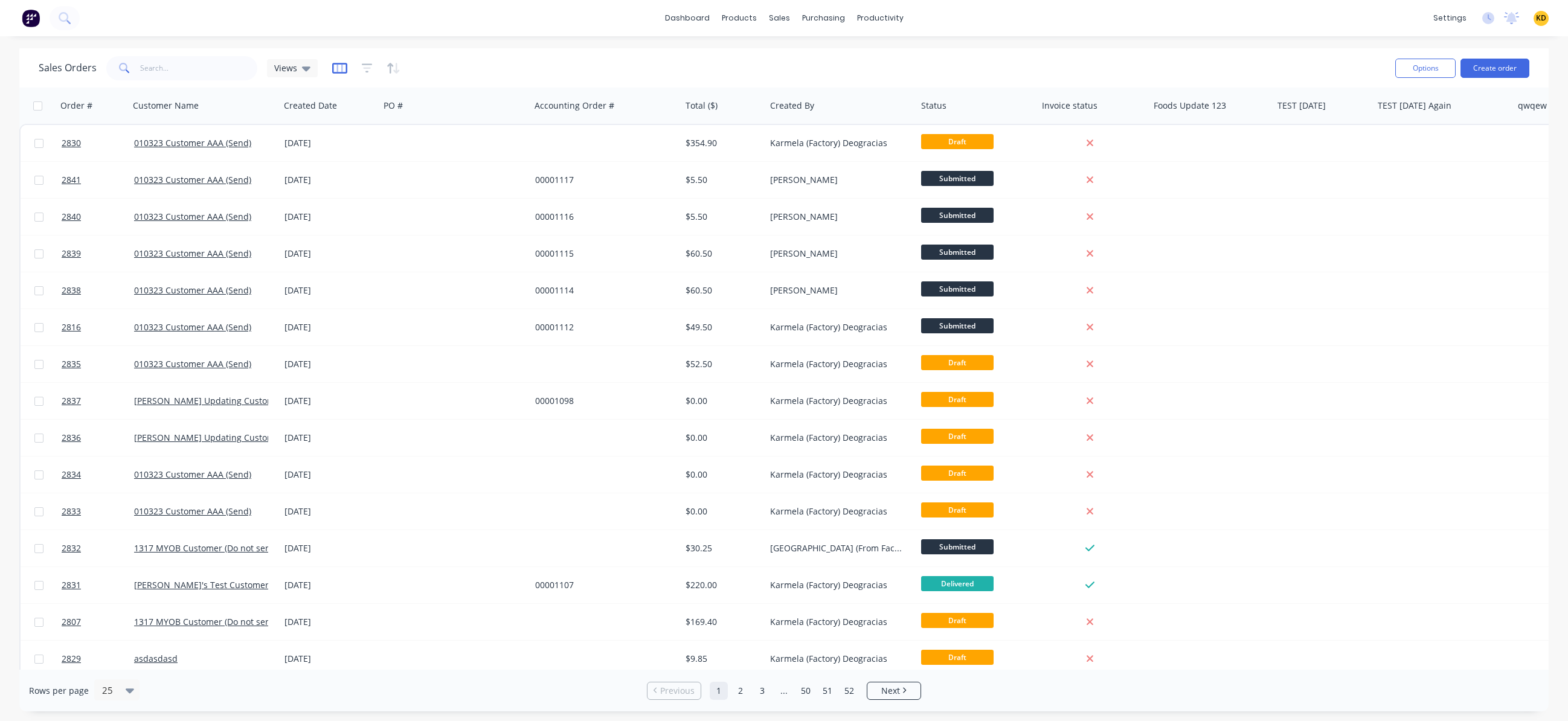
click at [338, 67] on icon "button" at bounding box center [340, 69] width 15 height 12
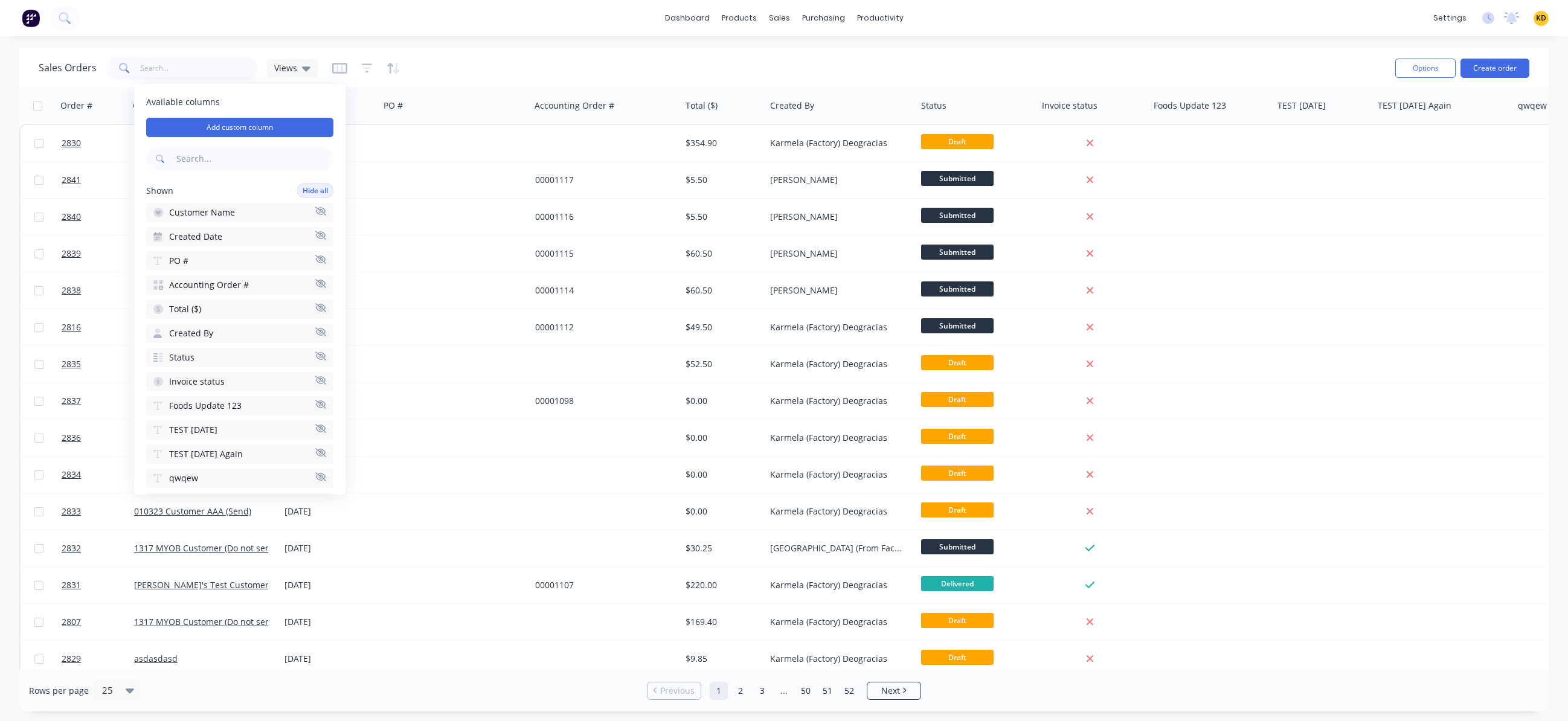
click at [218, 156] on input "text" at bounding box center [253, 158] width 160 height 24
type input "ter"
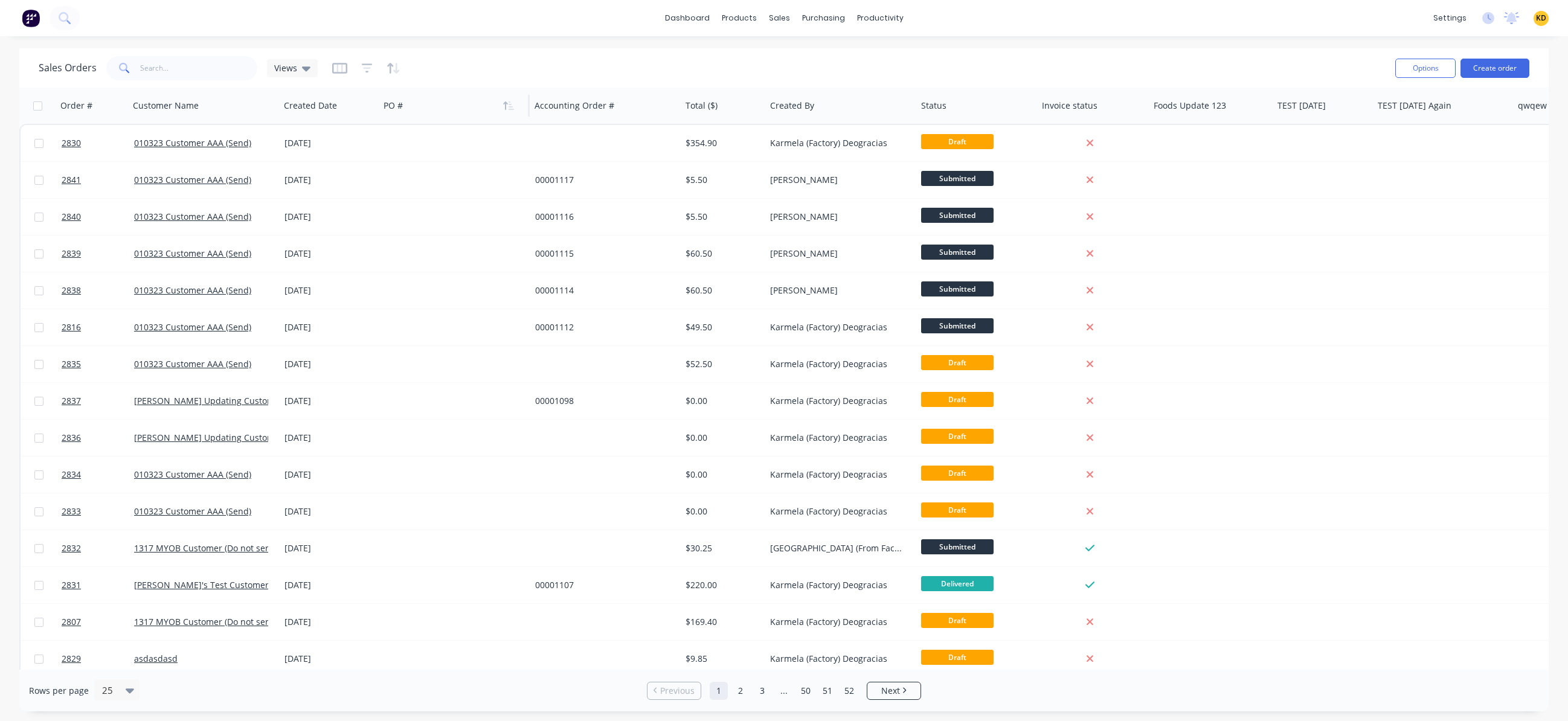
click at [512, 117] on div at bounding box center [451, 105] width 134 height 24
click at [344, 76] on button "button" at bounding box center [340, 68] width 15 height 19
click at [290, 125] on button "Add custom column" at bounding box center [240, 128] width 187 height 19
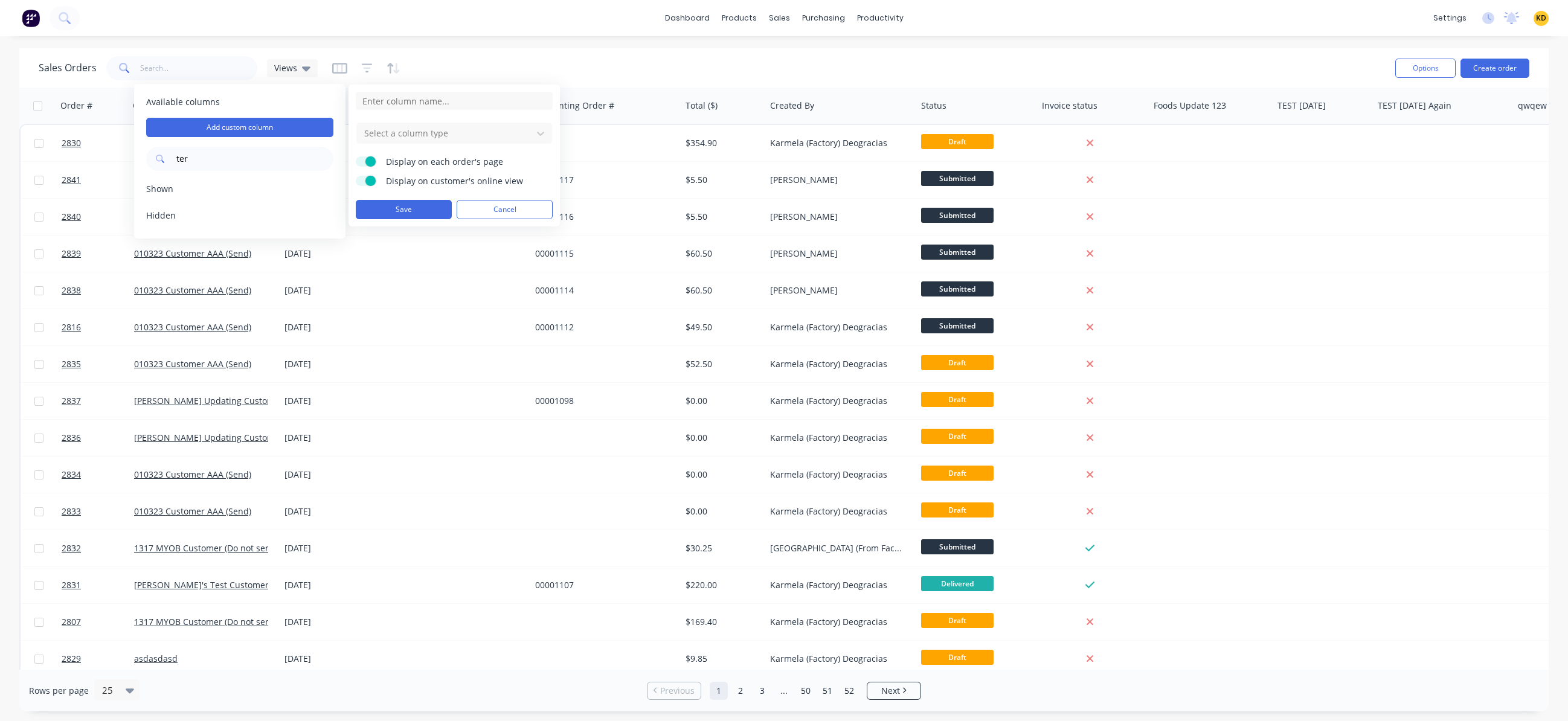
click at [402, 90] on div "Select a column type Display on each order's page Display on customer's online …" at bounding box center [454, 155] width 212 height 142
click at [413, 100] on input at bounding box center [453, 100] width 197 height 19
type input "Payment Term"
click at [415, 130] on div at bounding box center [444, 132] width 163 height 15
type input "dro"
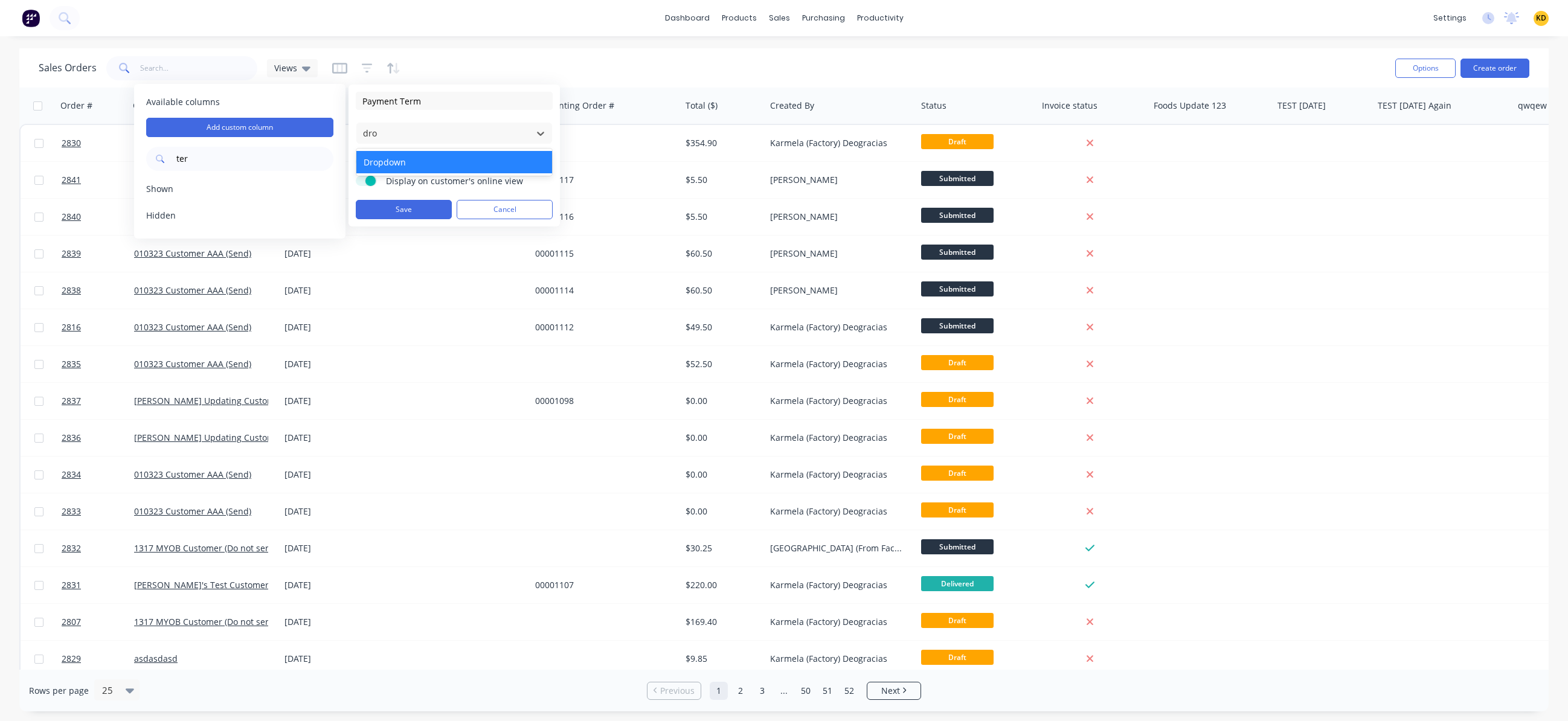
click at [422, 154] on div "Dropdown" at bounding box center [454, 161] width 196 height 22
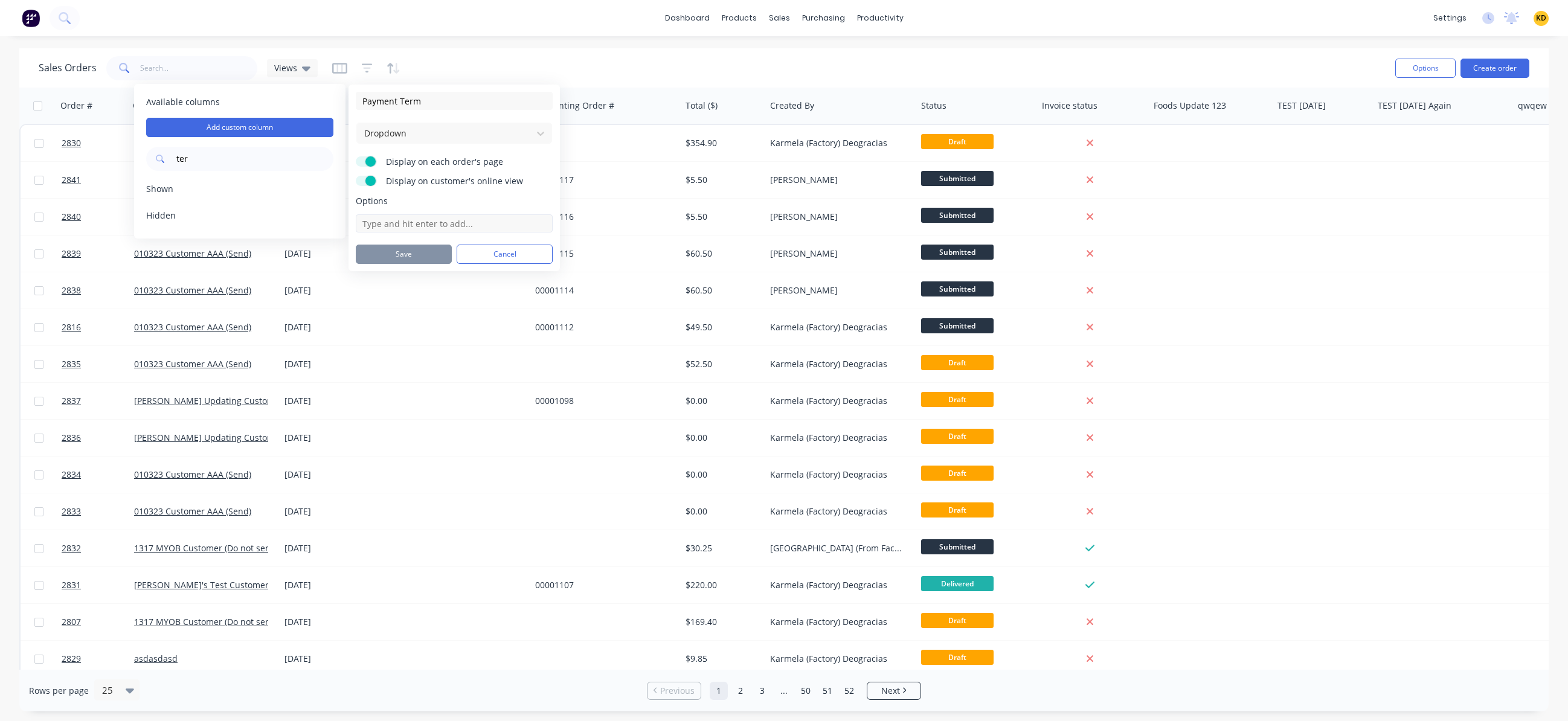
click at [419, 219] on input at bounding box center [453, 223] width 197 height 19
paste input "Phasellus faucibus scelerisque eleifend donec pretium vulputate sapien nec sagi…"
type input "Phasellus faucibus scelerisque eleifend donec pretium vulputate sapien nec sagi…"
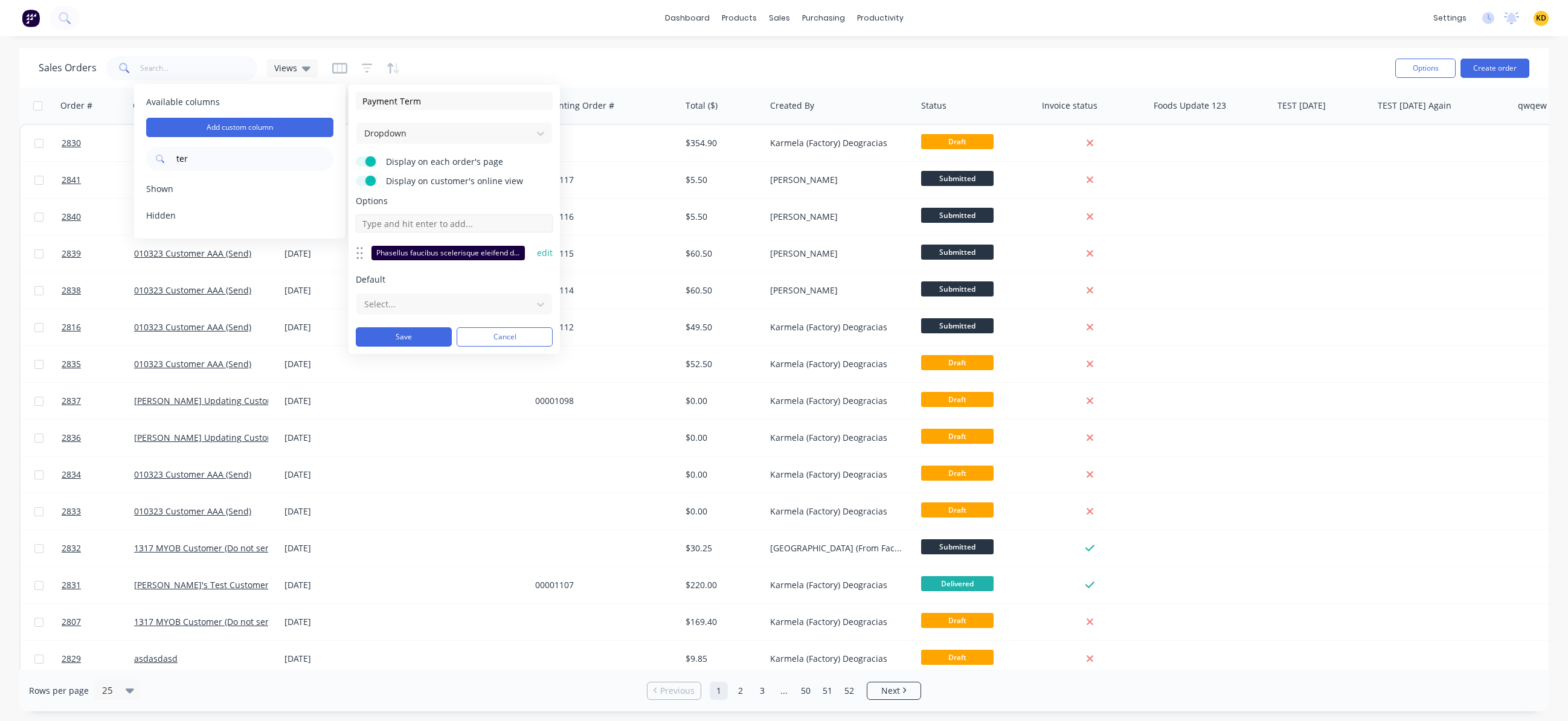
click at [422, 223] on input at bounding box center [453, 223] width 197 height 19
paste input "Excepteur sint occaecat cupidatat non proident, sunt in culpa qui officia deser…"
type input "Excepteur sint occaecat cupidatat non proident, sunt in culpa qui officia deser…"
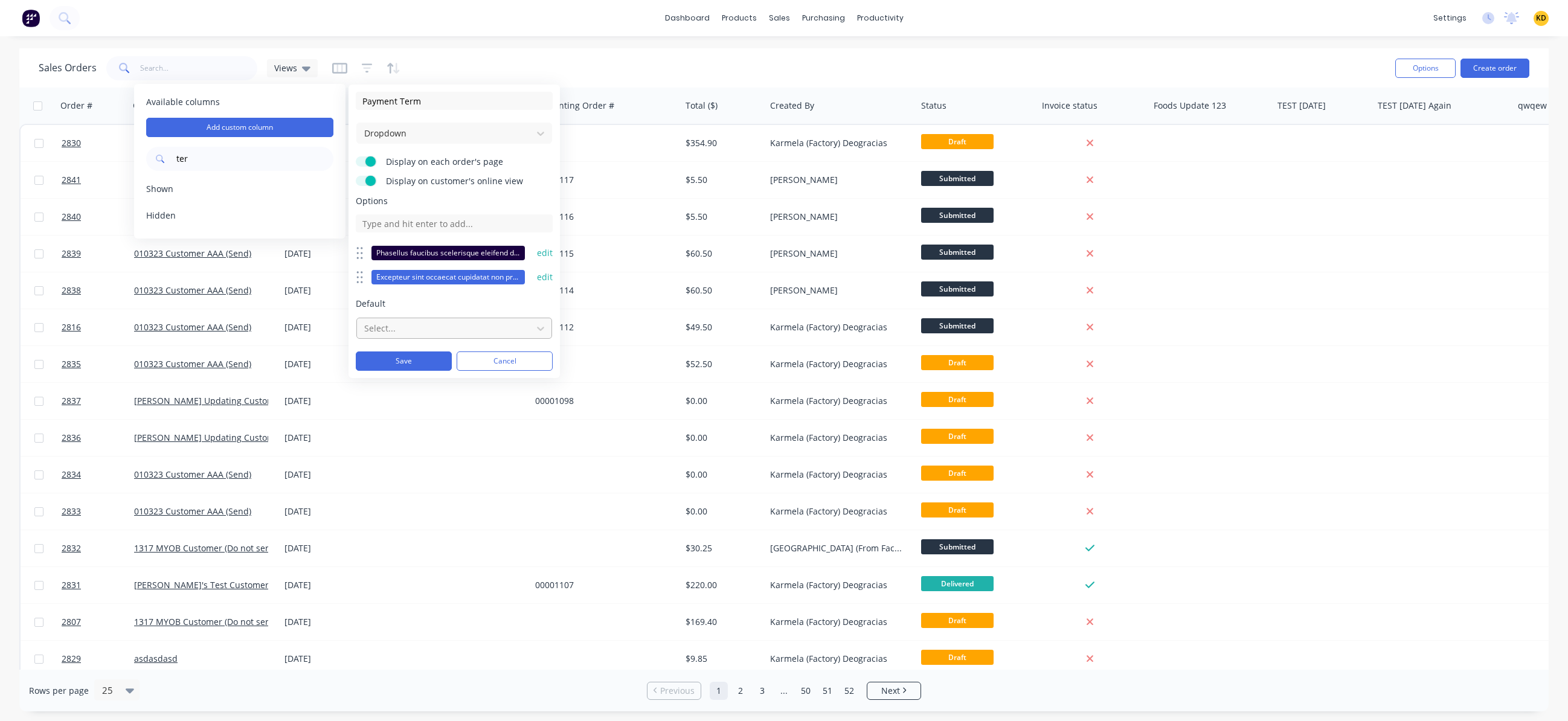
click at [421, 332] on div at bounding box center [444, 328] width 163 height 15
click at [415, 356] on span "Phasellus faucibus scelerisque eleifend donec pretium vulputate sapien nec sagi…" at bounding box center [453, 358] width 181 height 14
click at [414, 368] on button "Save" at bounding box center [403, 361] width 96 height 19
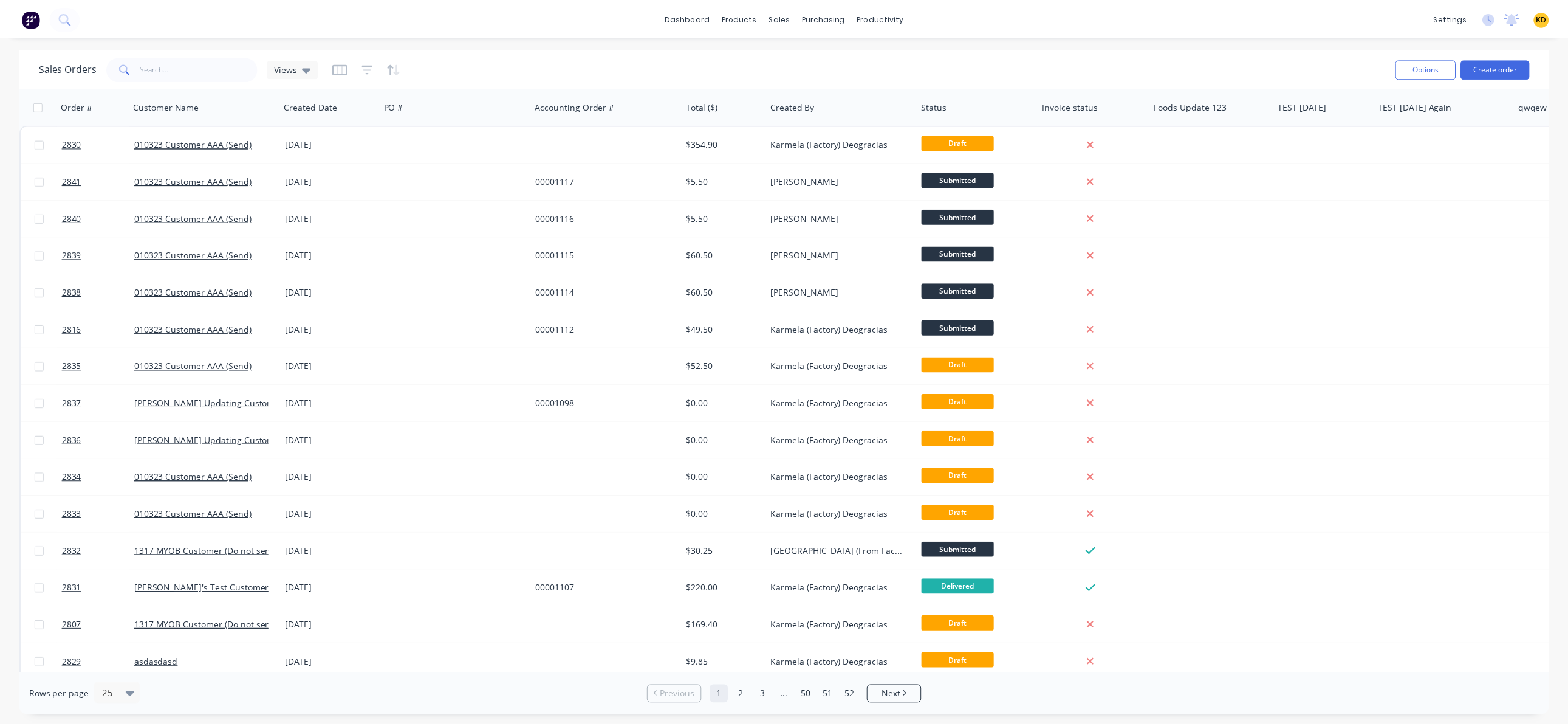
scroll to position [0, 329]
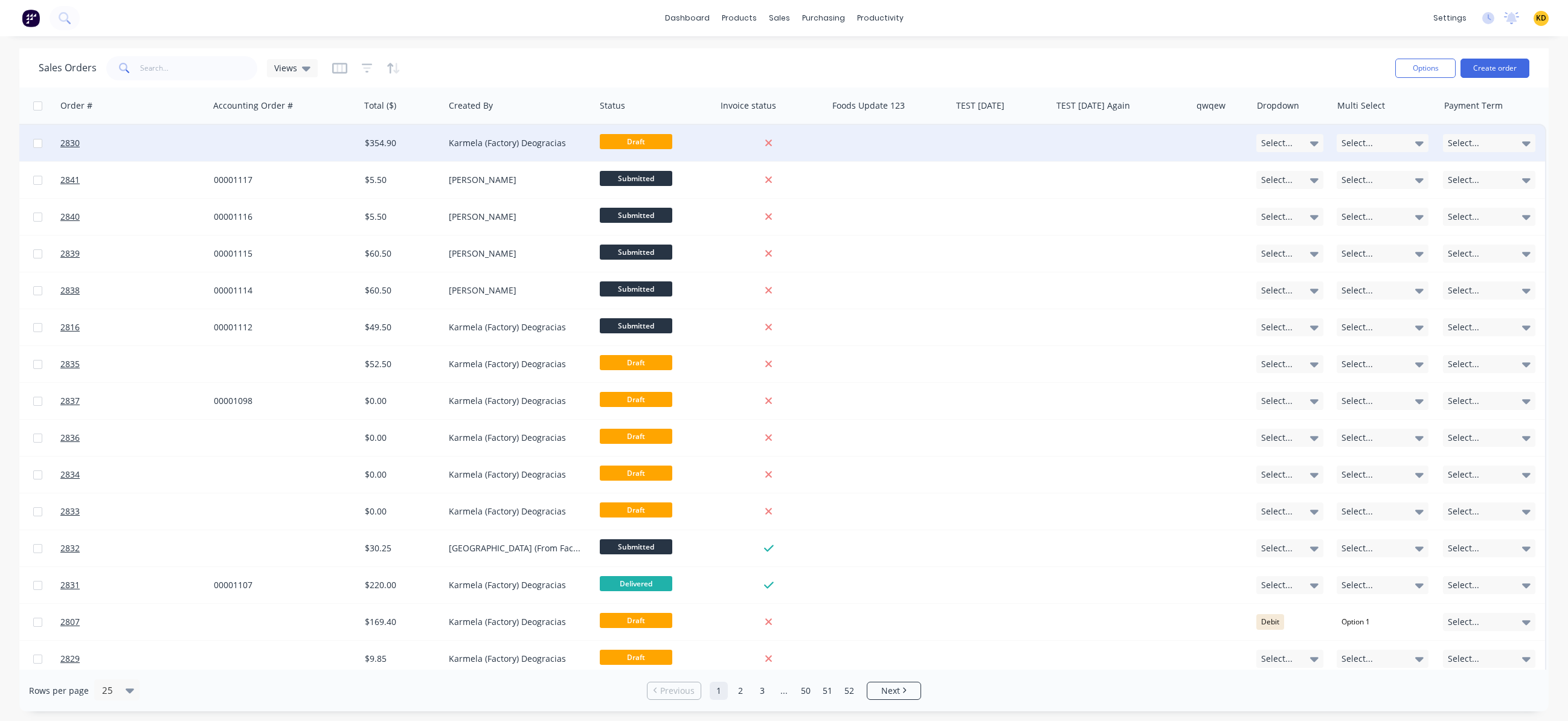
click at [1484, 144] on div "Select..." at bounding box center [1489, 143] width 93 height 19
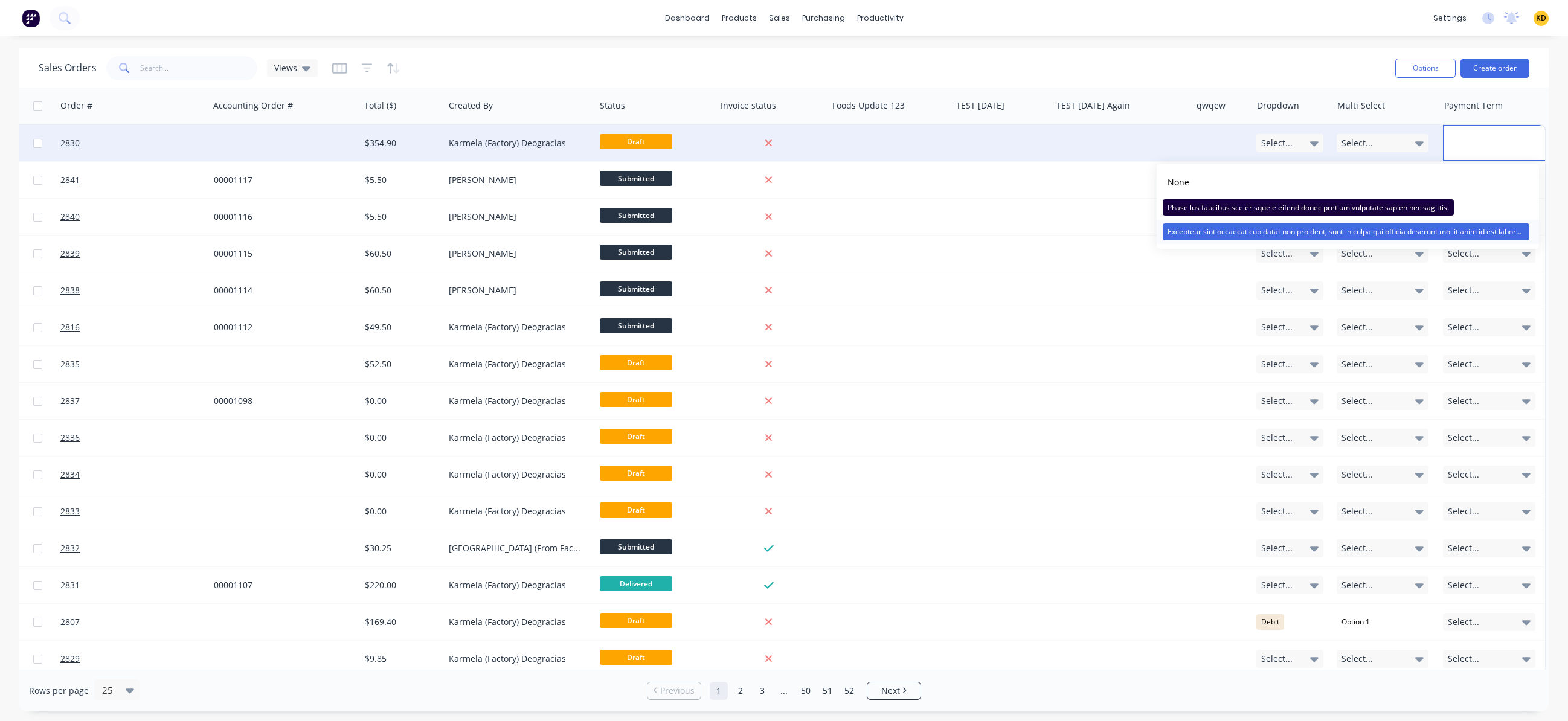
click at [1398, 236] on div "Excepteur sint occaecat cupidatat non proident, sunt in culpa qui officia deser…" at bounding box center [1346, 231] width 367 height 17
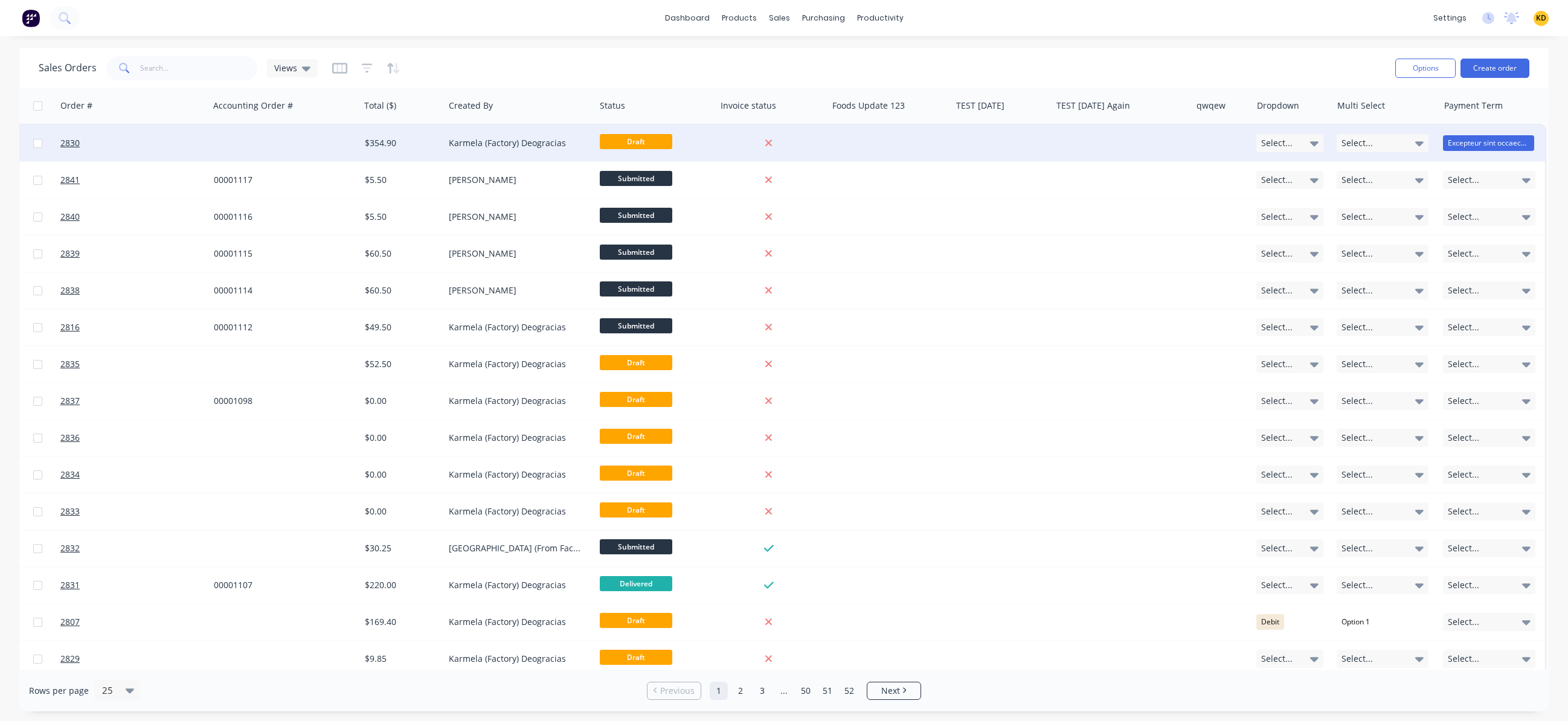
click at [488, 135] on div "Karmela (Factory) Deogracias" at bounding box center [519, 143] width 151 height 36
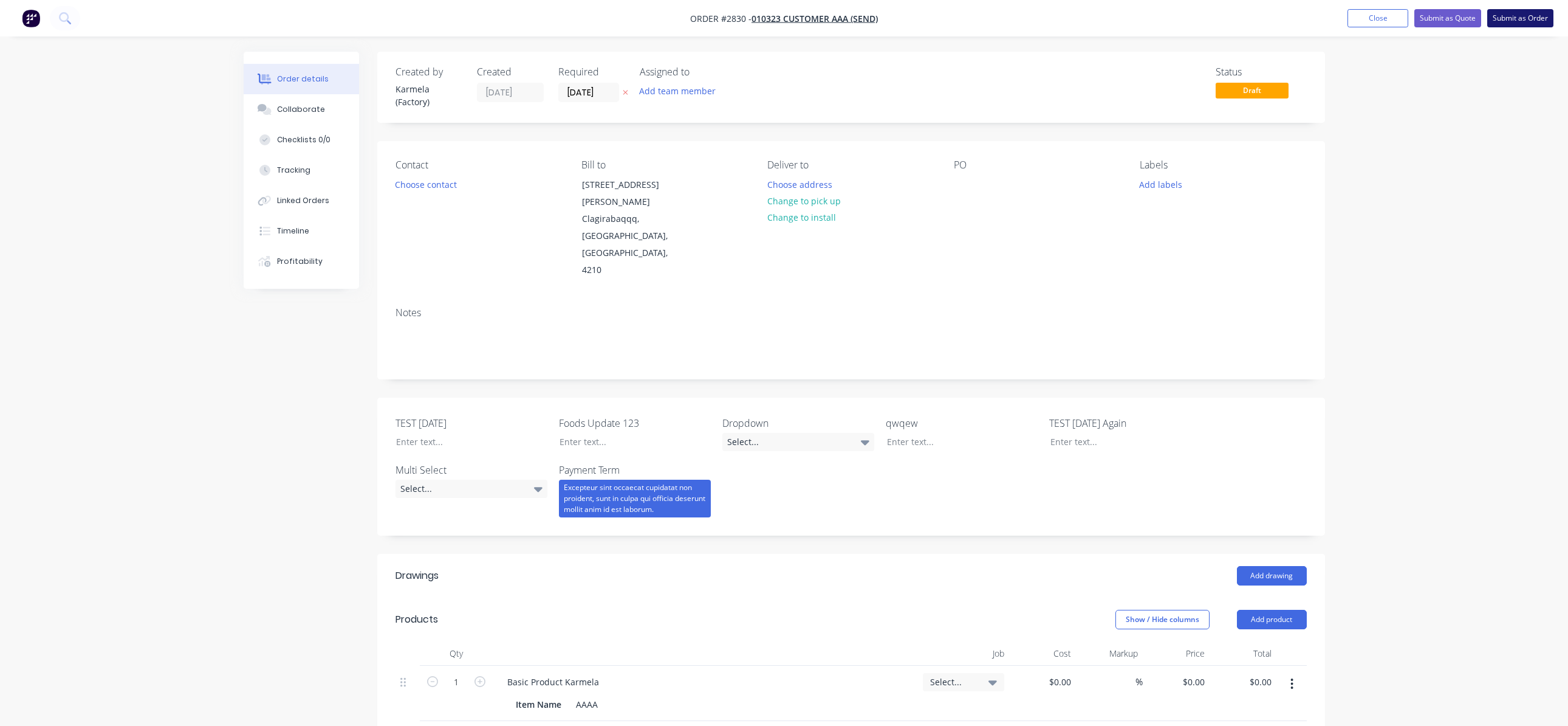
click at [1529, 17] on button "Submit as Order" at bounding box center [1520, 18] width 67 height 19
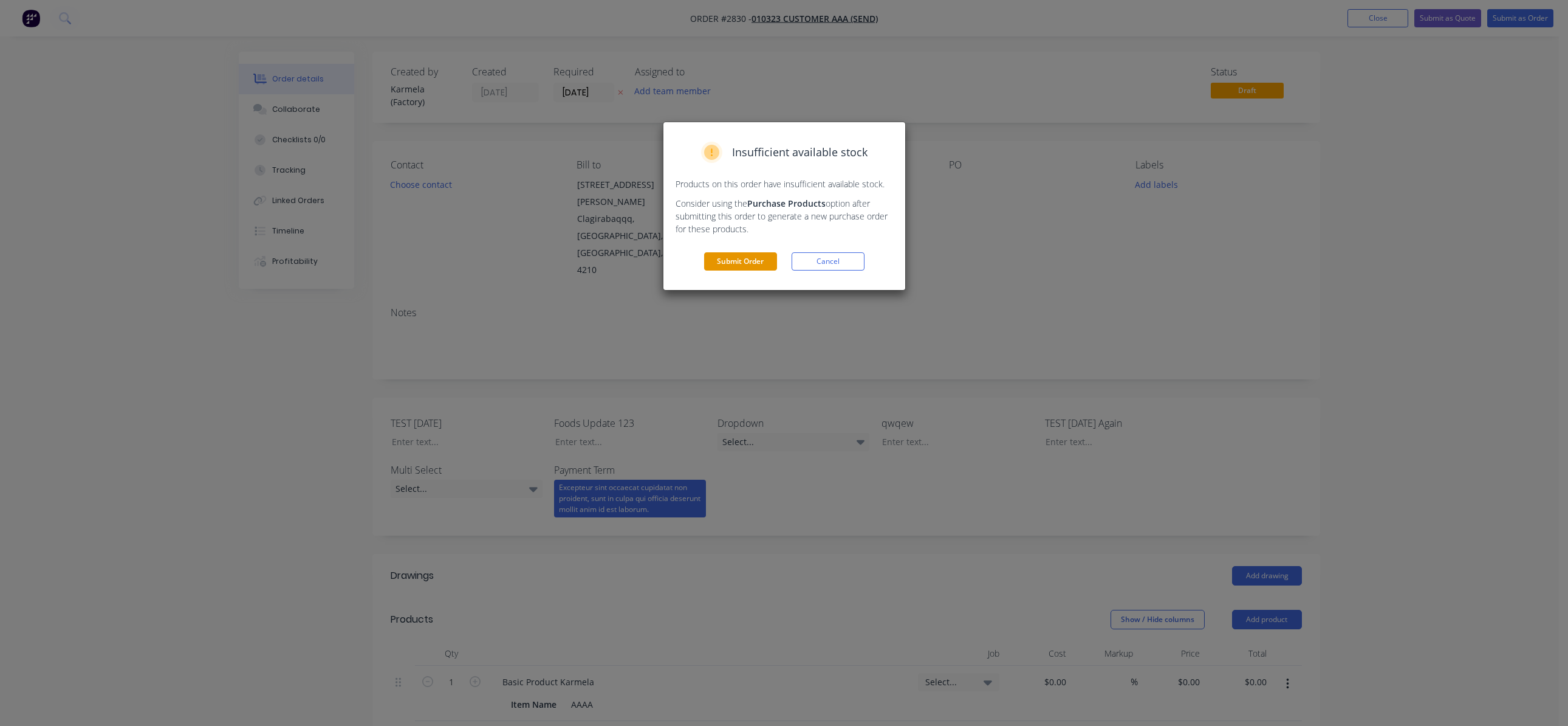
click at [733, 267] on button "Submit Order" at bounding box center [741, 261] width 73 height 19
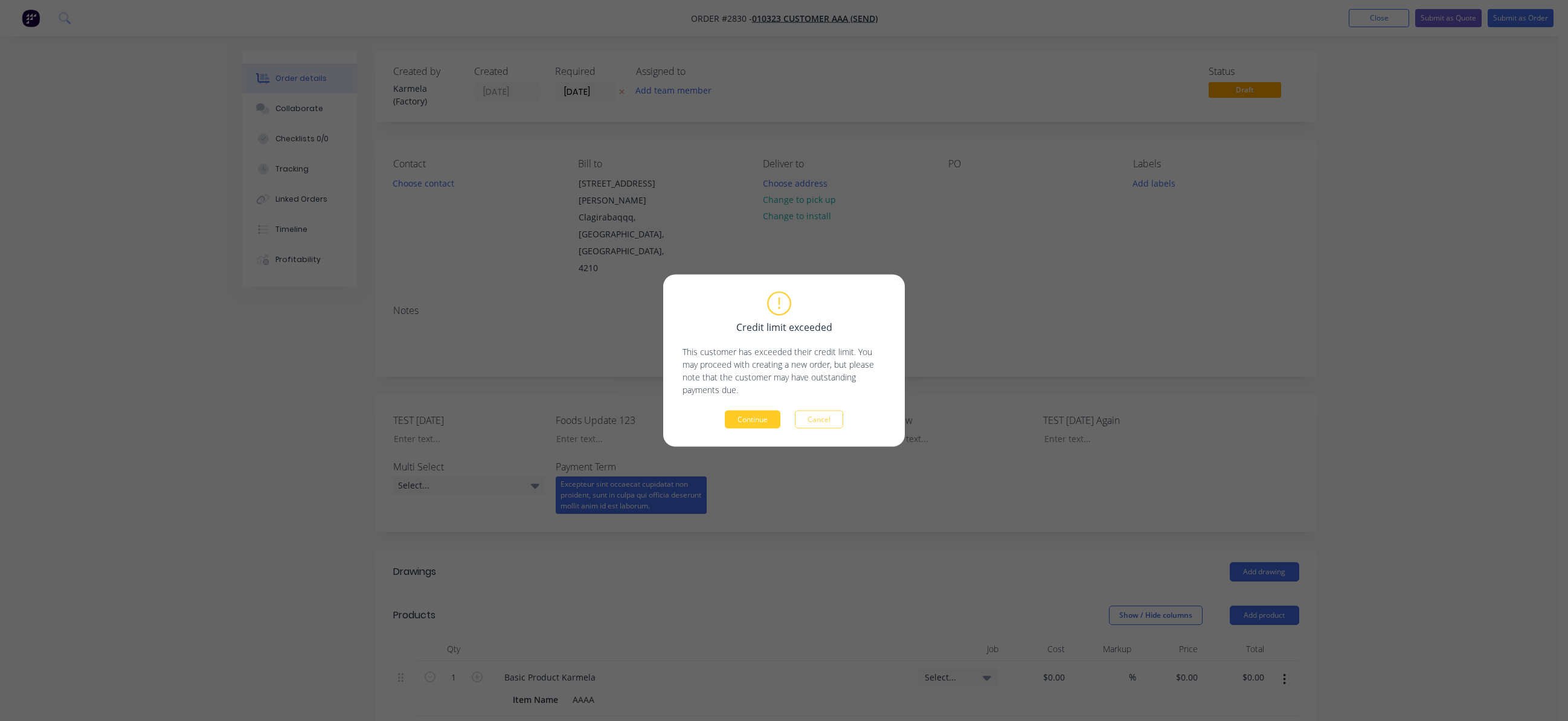
click at [740, 418] on button "Continue" at bounding box center [752, 420] width 56 height 19
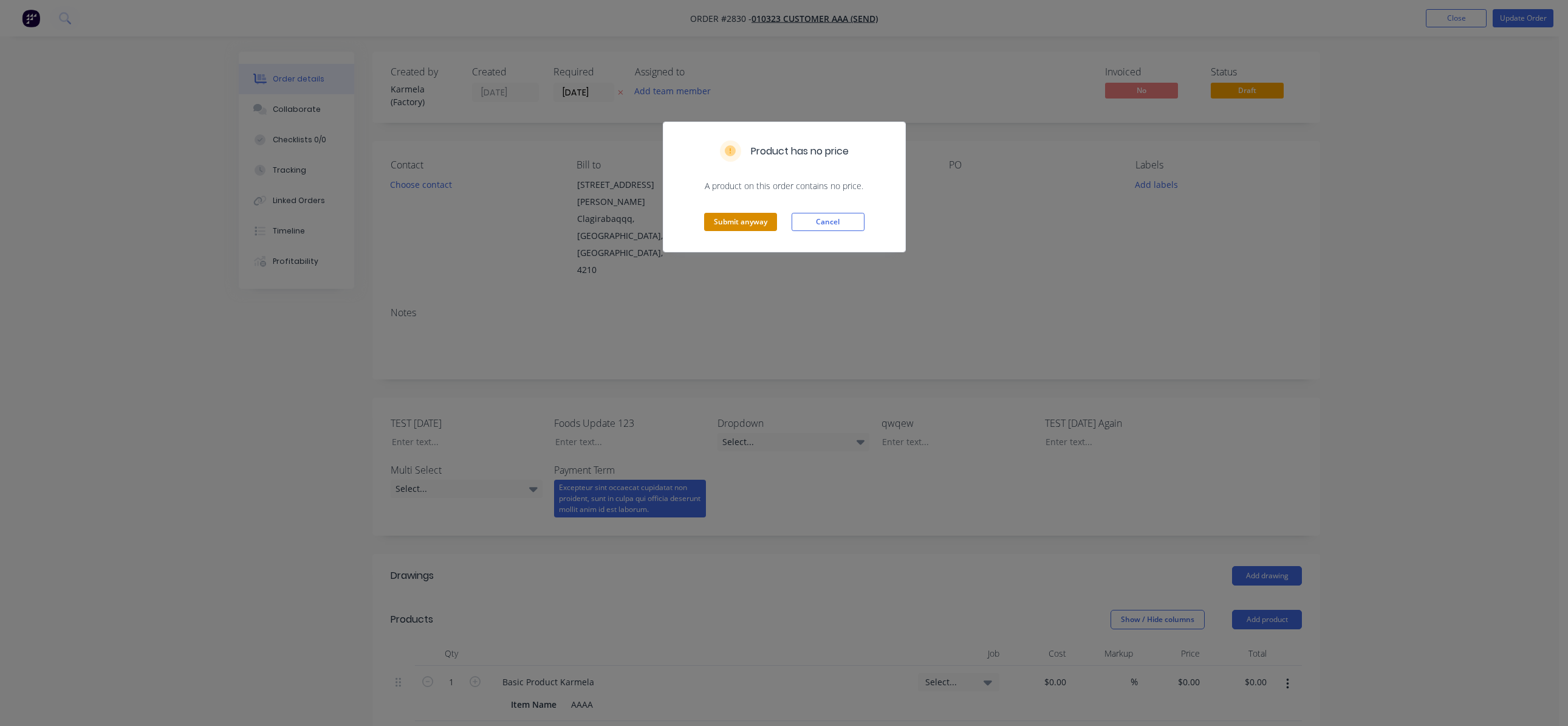
click at [729, 214] on button "Submit anyway" at bounding box center [741, 222] width 73 height 19
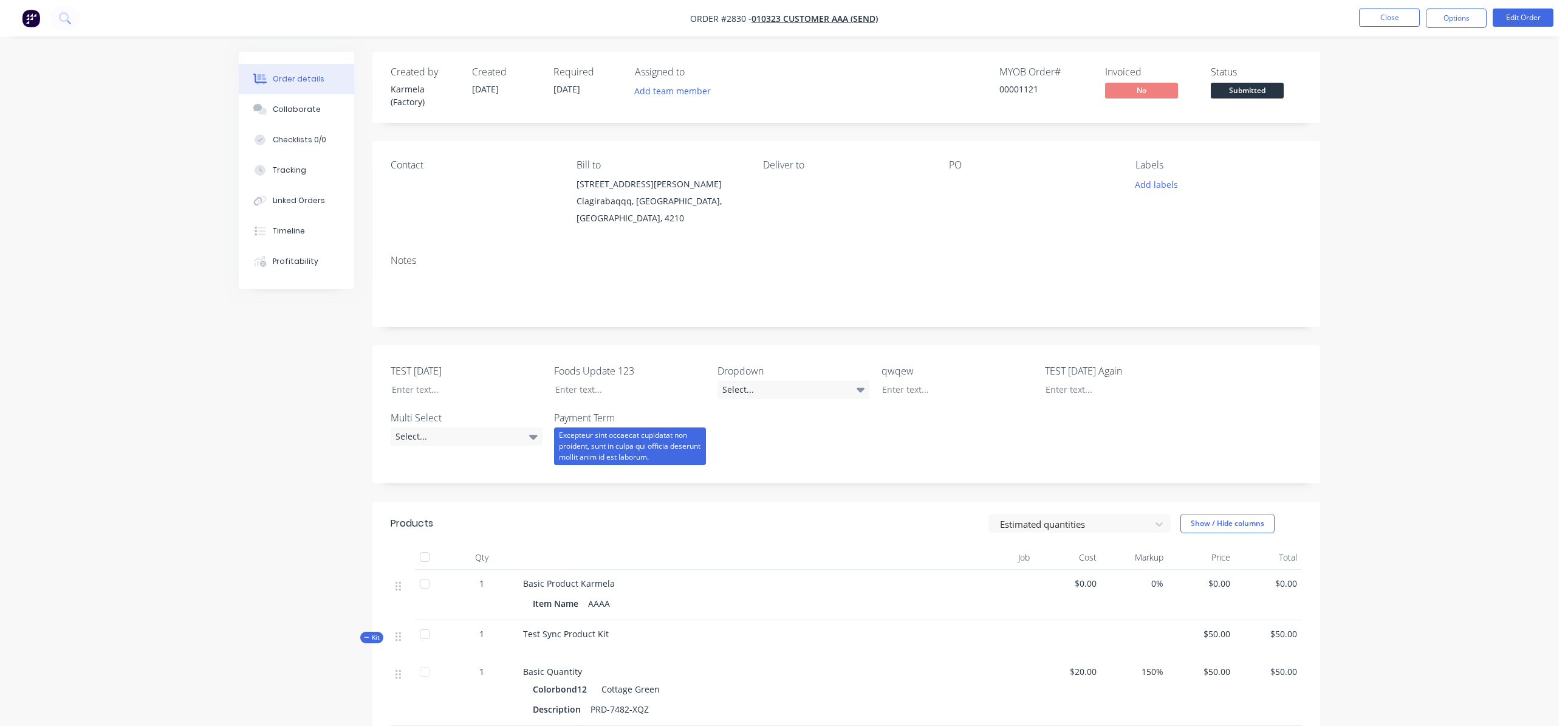
click at [1462, 18] on button "Options" at bounding box center [1456, 19] width 60 height 20
click at [1425, 75] on div "Invoice" at bounding box center [1420, 74] width 112 height 18
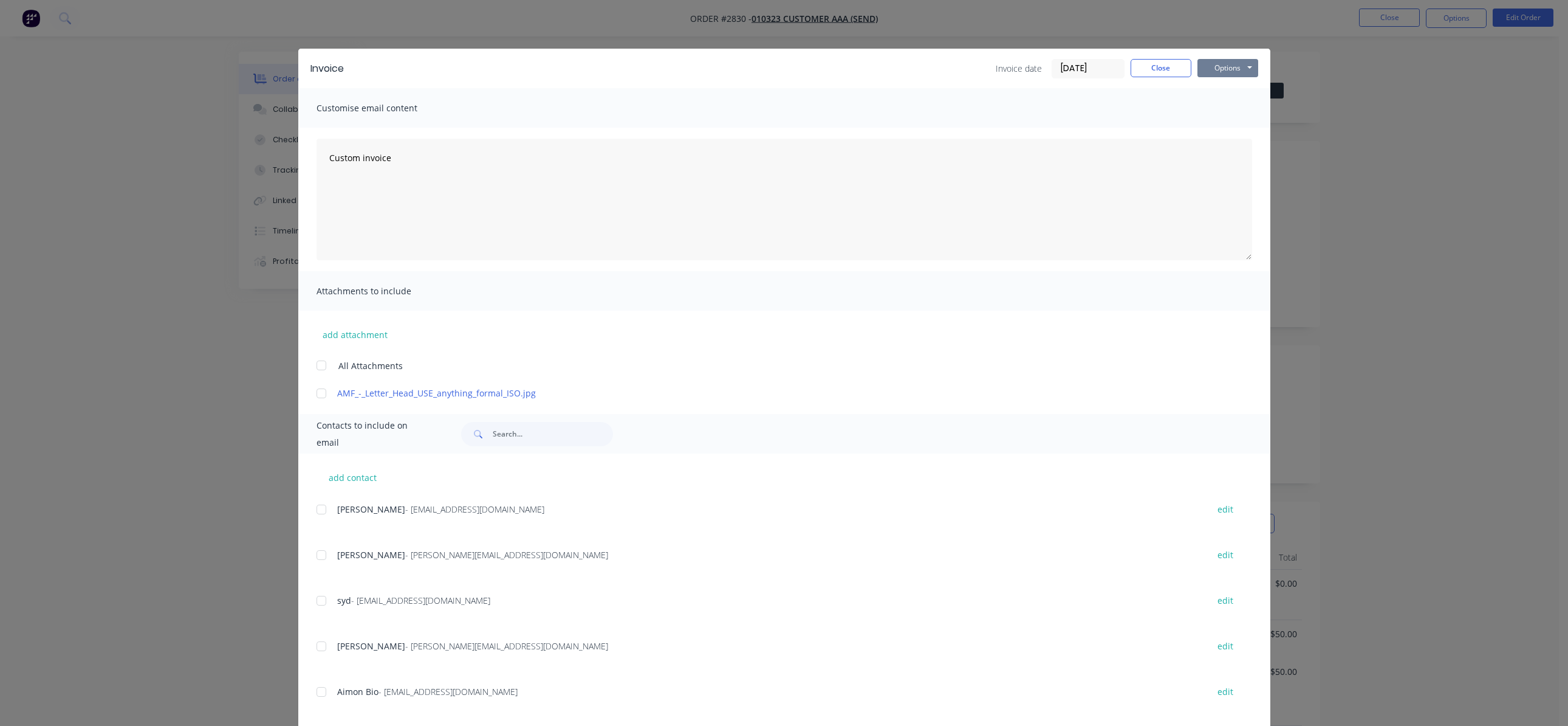
click at [1215, 70] on button "Options" at bounding box center [1228, 67] width 60 height 19
click at [1222, 97] on button "Preview" at bounding box center [1237, 90] width 78 height 20
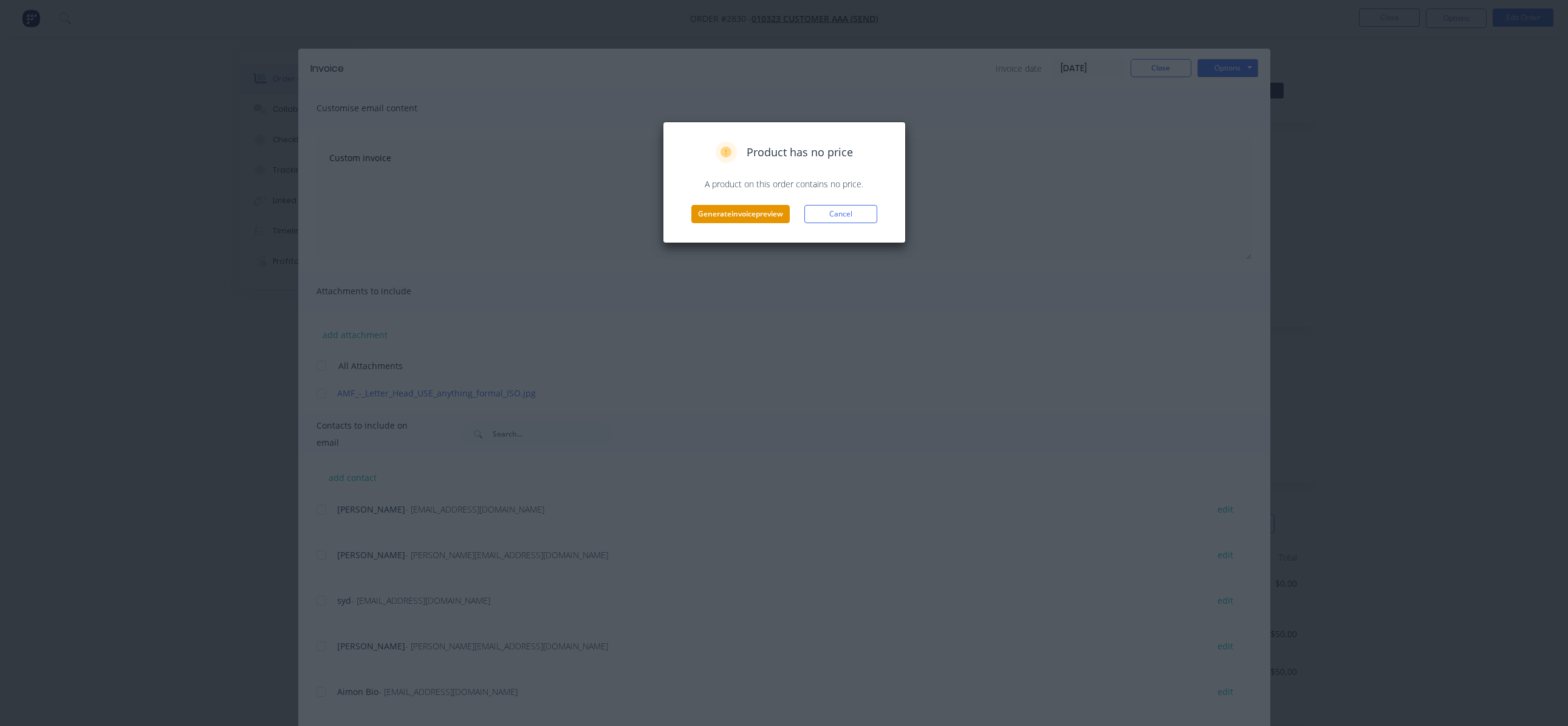
click at [755, 214] on button "Generate invoice preview" at bounding box center [740, 214] width 98 height 19
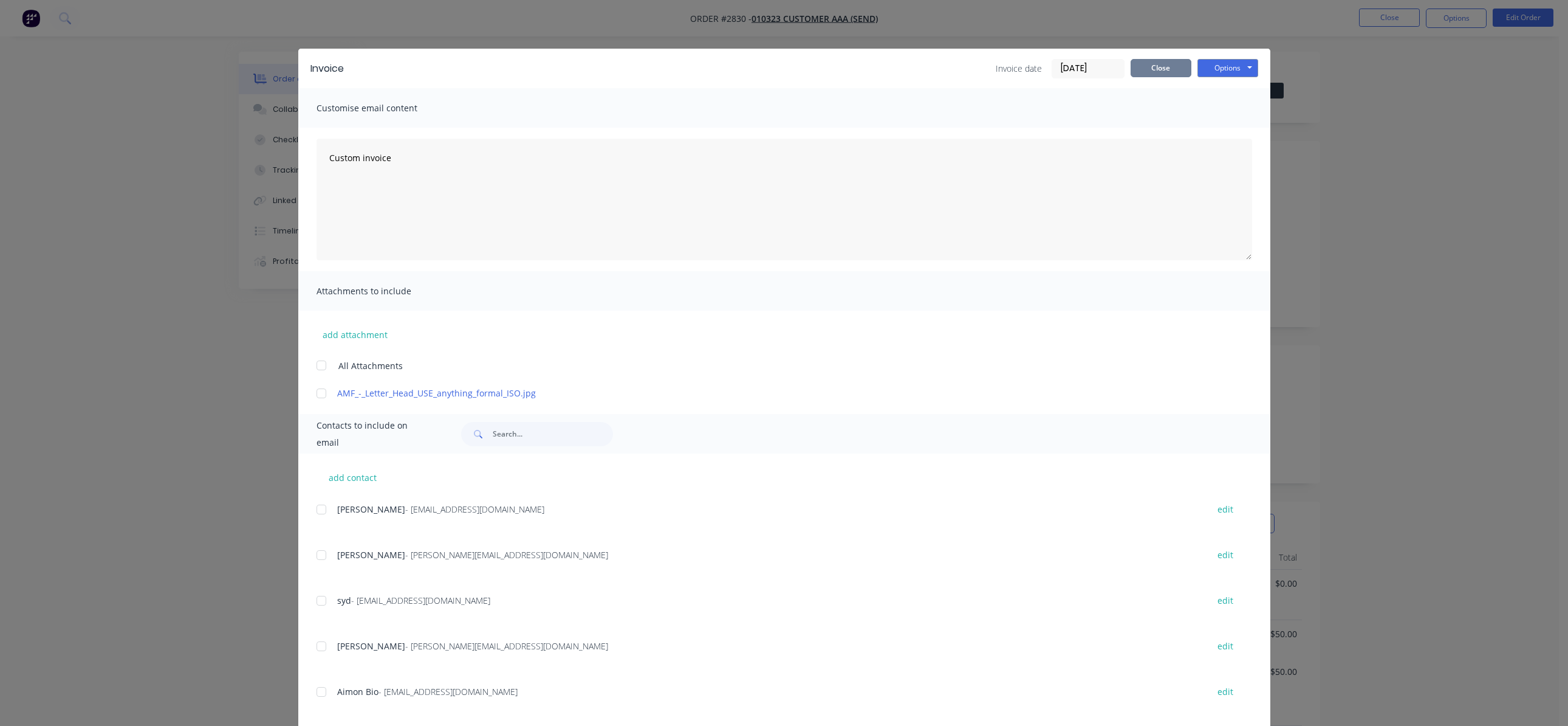
click at [1154, 68] on button "Close" at bounding box center [1161, 67] width 60 height 19
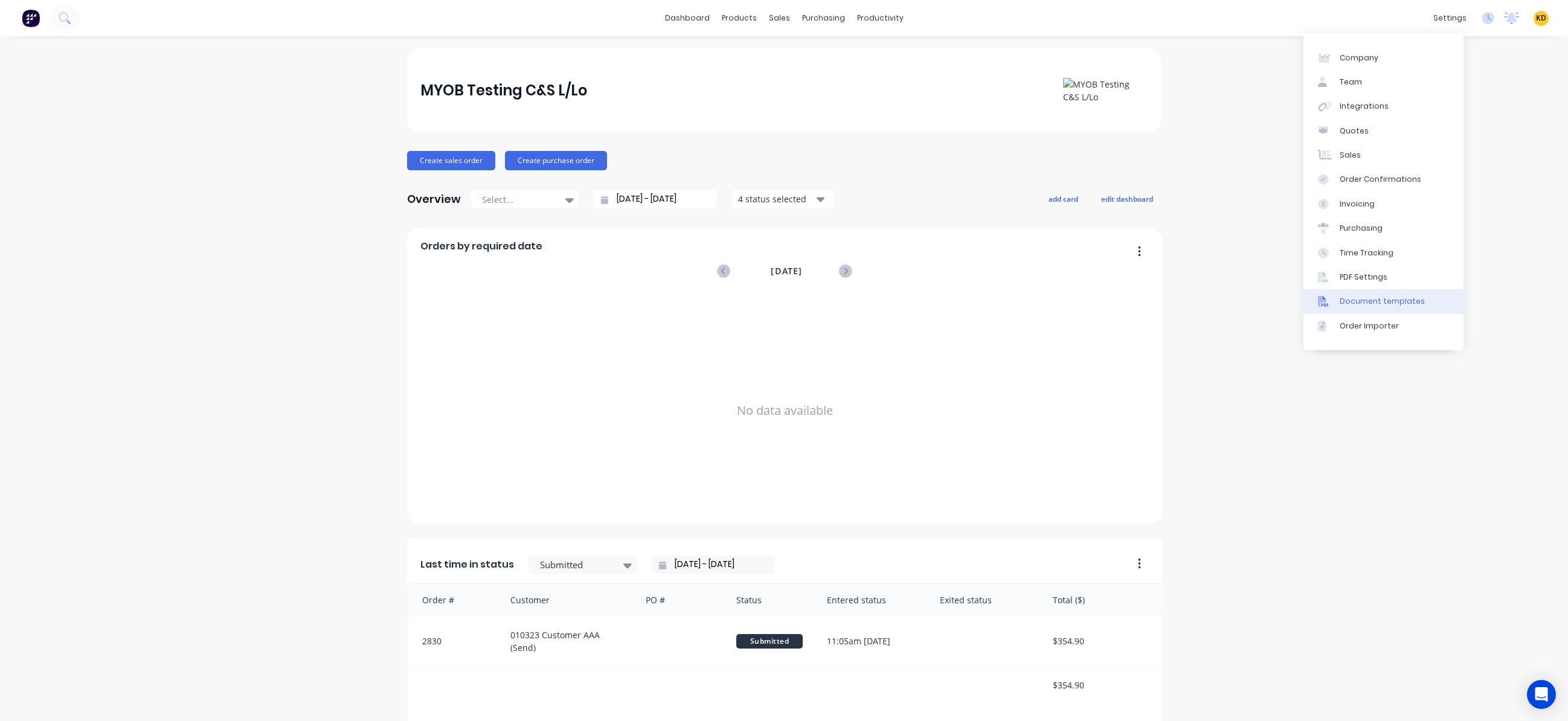
click at [1429, 311] on link "Document templates" at bounding box center [1383, 301] width 160 height 24
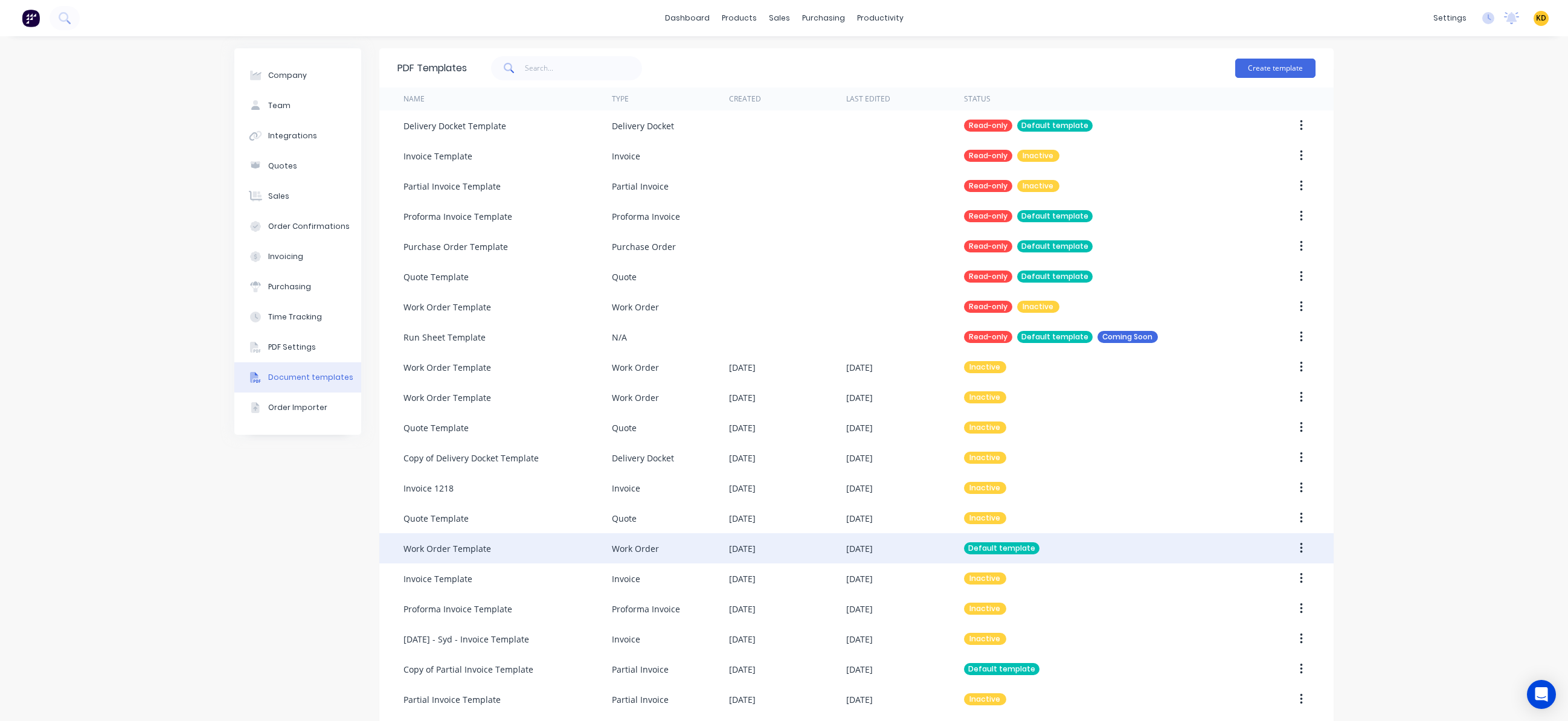
scroll to position [100, 0]
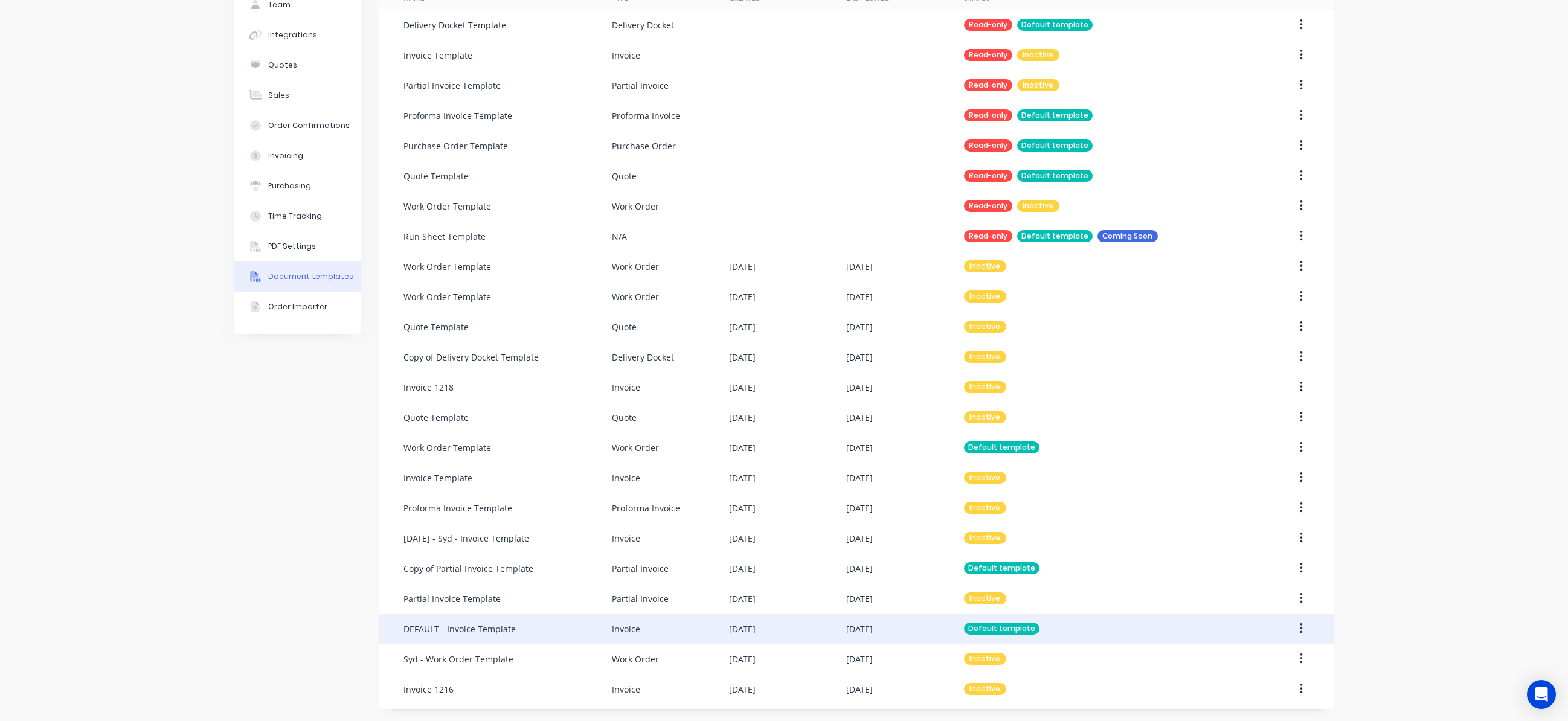
click at [1300, 627] on icon "button" at bounding box center [1301, 628] width 3 height 13
click at [1276, 652] on div "Edit" at bounding box center [1258, 660] width 93 height 18
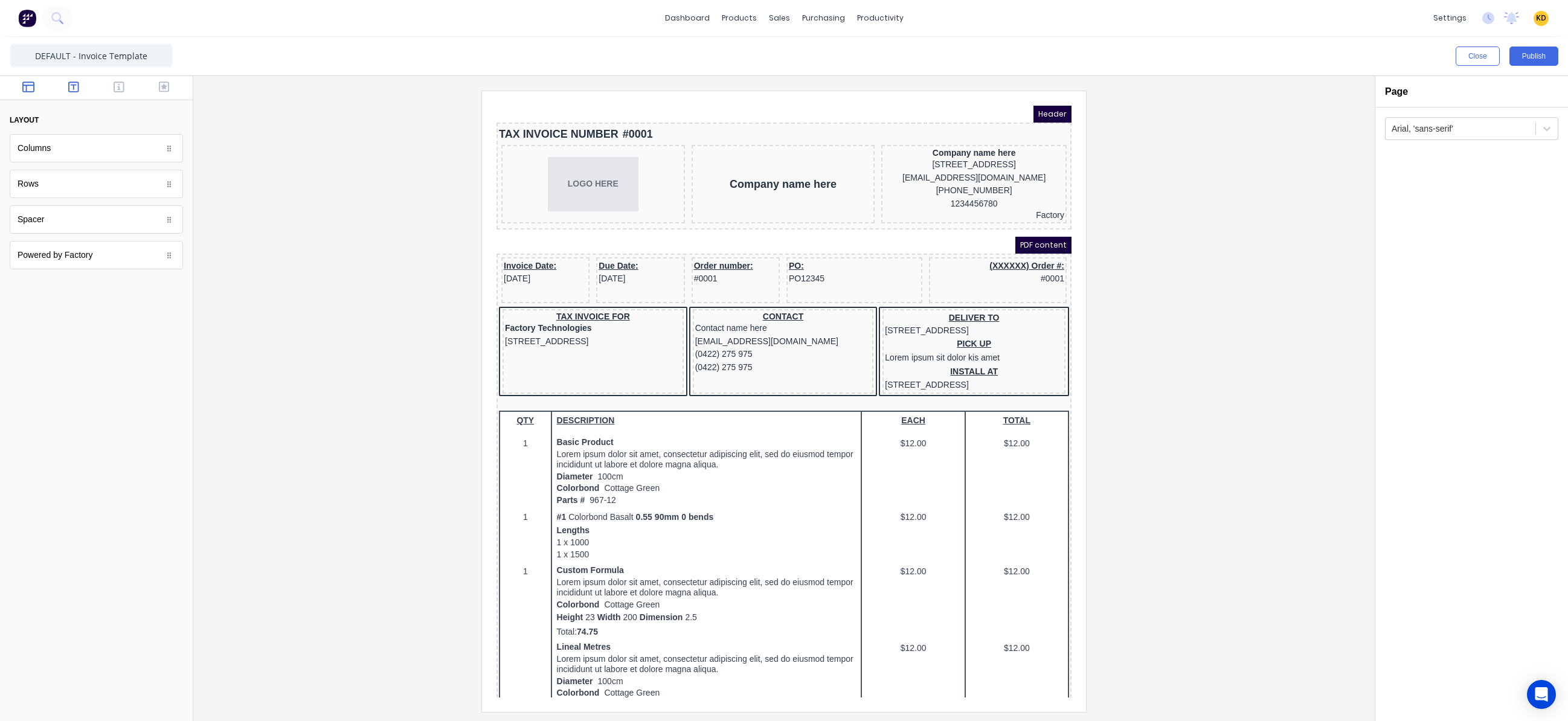
click at [68, 90] on icon "button" at bounding box center [73, 87] width 11 height 12
click at [101, 85] on button "button" at bounding box center [119, 88] width 38 height 14
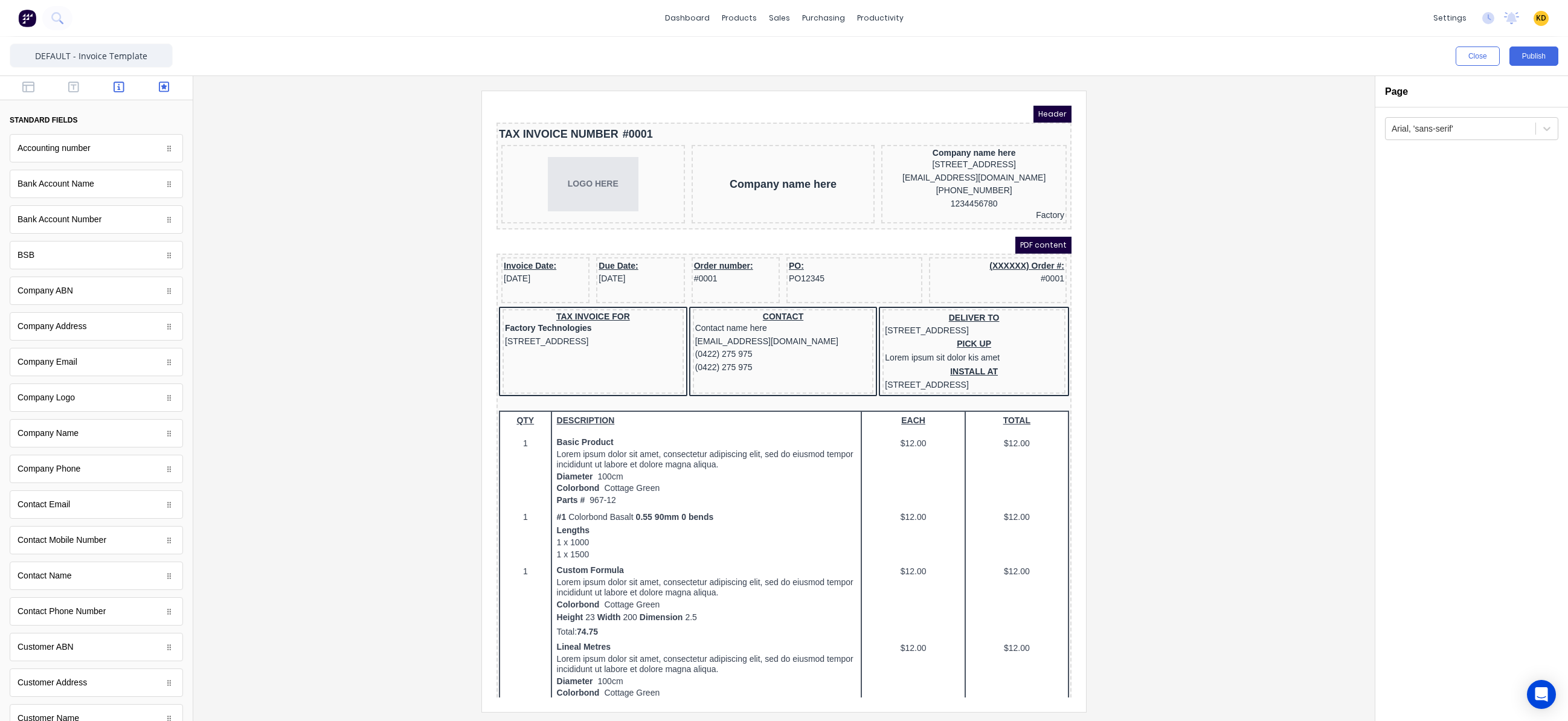
click at [159, 85] on icon "button" at bounding box center [164, 87] width 11 height 12
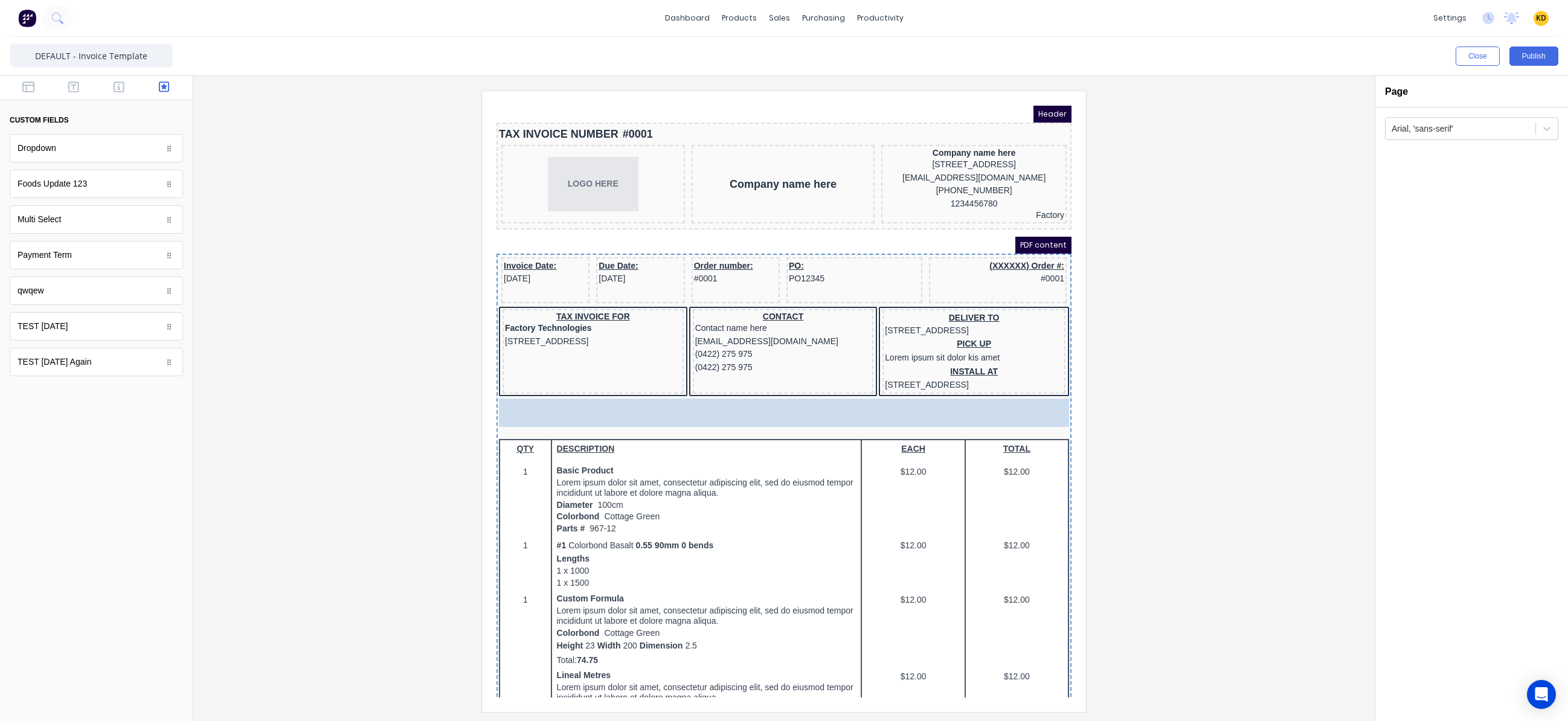
drag, startPoint x: 82, startPoint y: 253, endPoint x: 657, endPoint y: 427, distance: 600.8
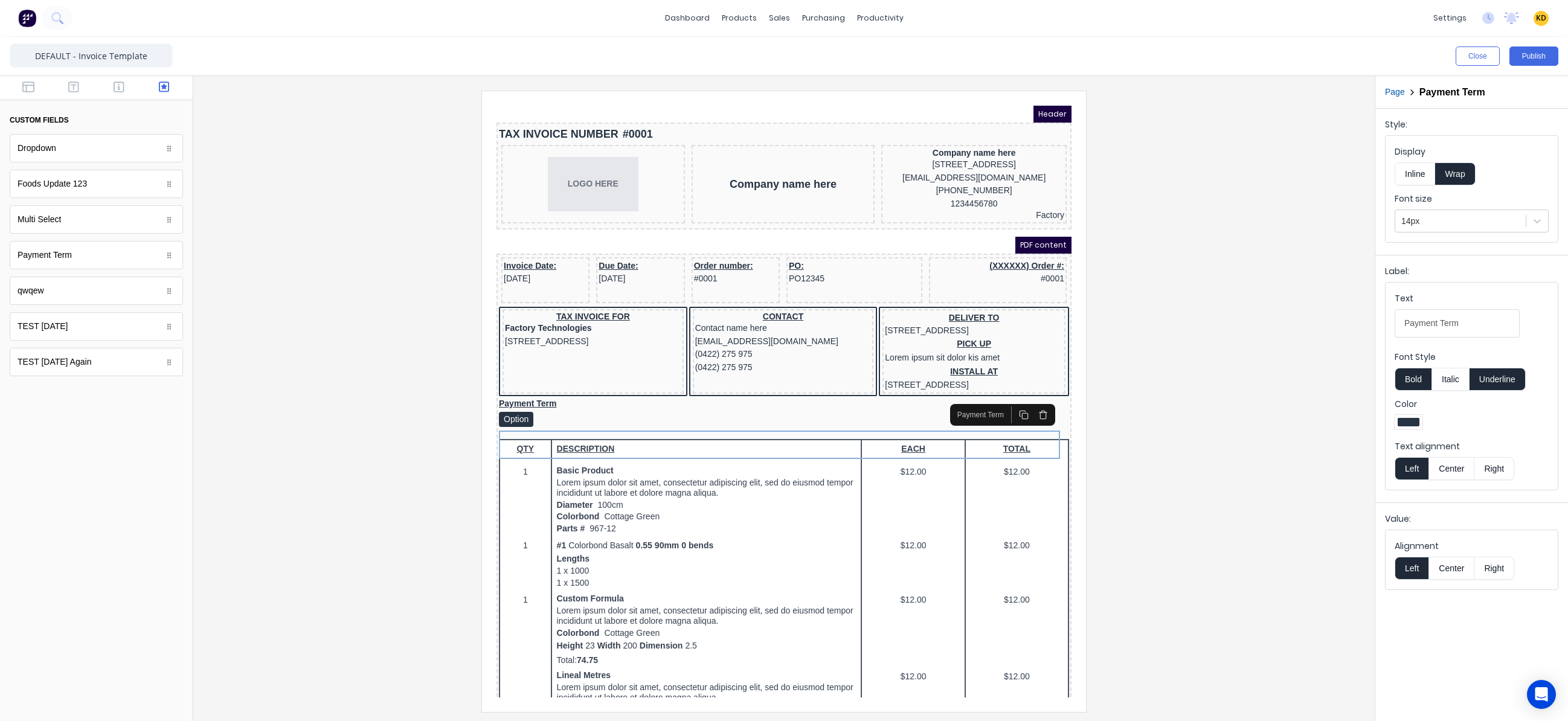
drag, startPoint x: 394, startPoint y: 437, endPoint x: 363, endPoint y: 308, distance: 132.7
click at [394, 437] on div at bounding box center [783, 401] width 1161 height 621
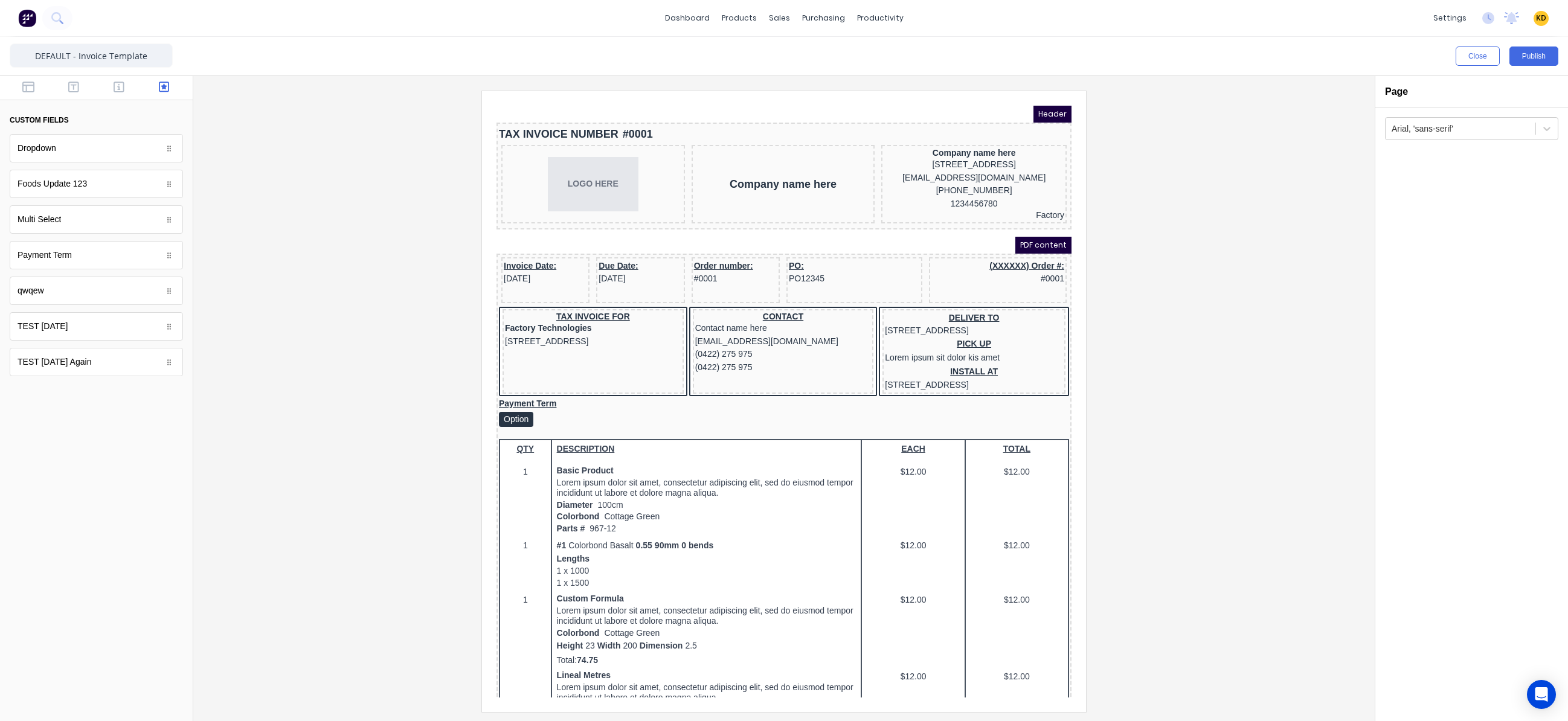
click at [1148, 363] on div at bounding box center [783, 401] width 1161 height 621
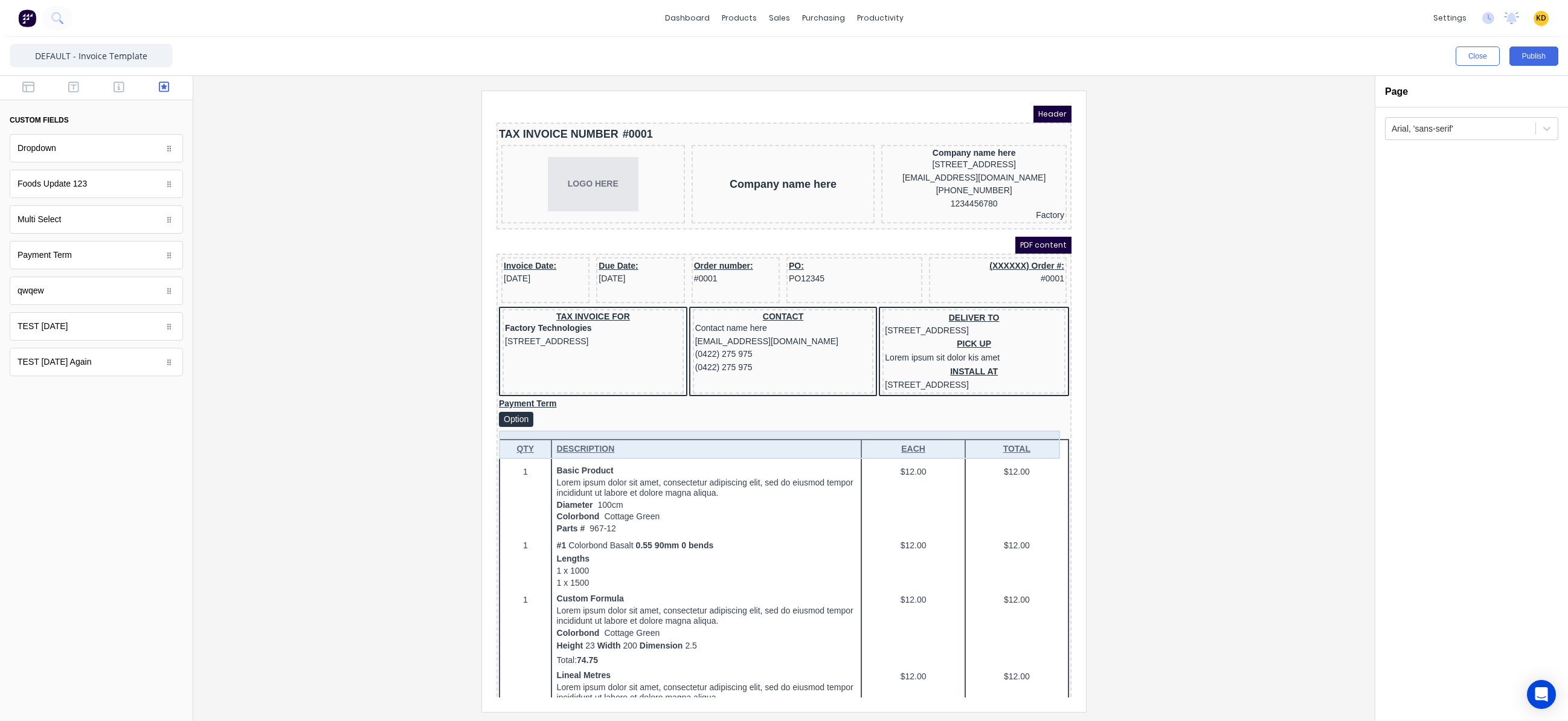
click at [840, 413] on div "Payment Term Option" at bounding box center [769, 398] width 570 height 28
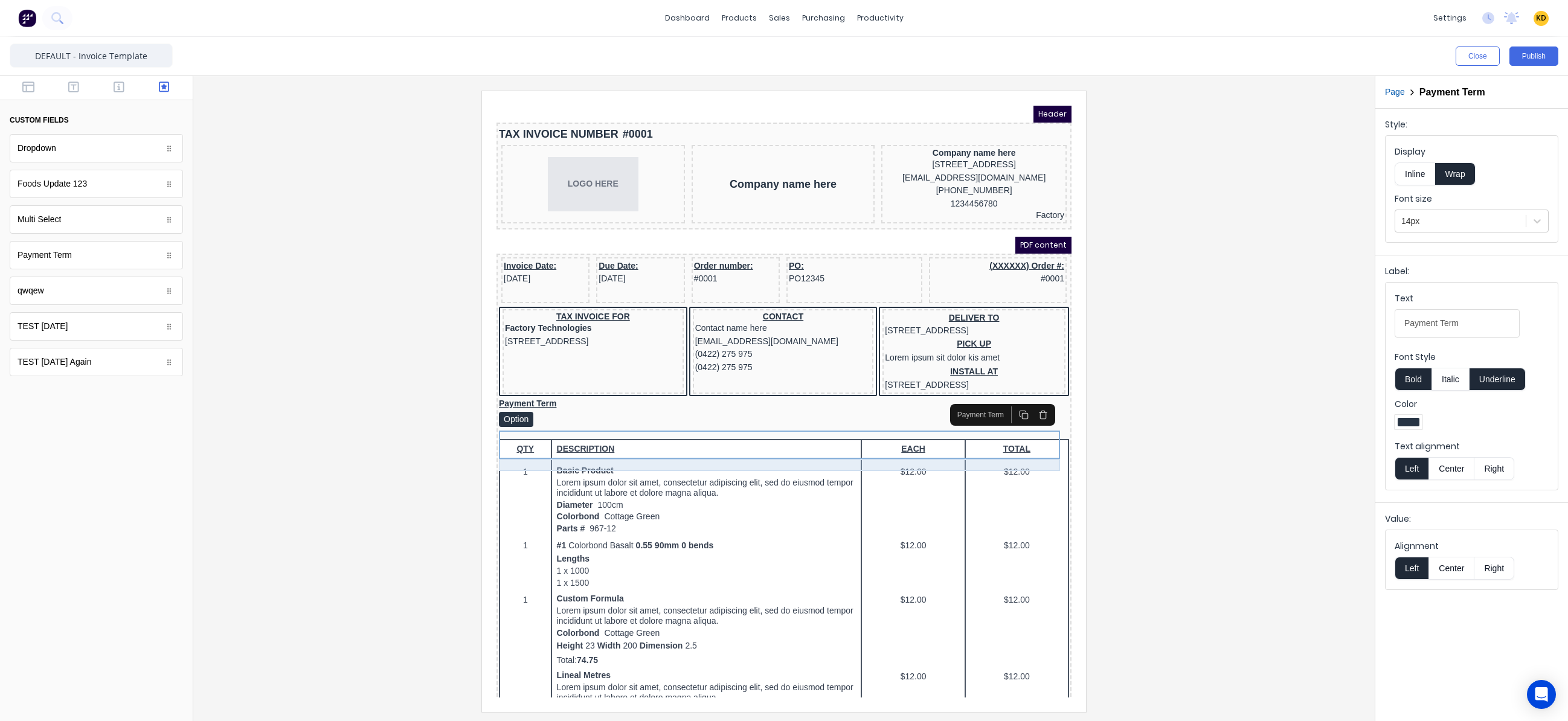
click at [507, 424] on div at bounding box center [769, 419] width 570 height 12
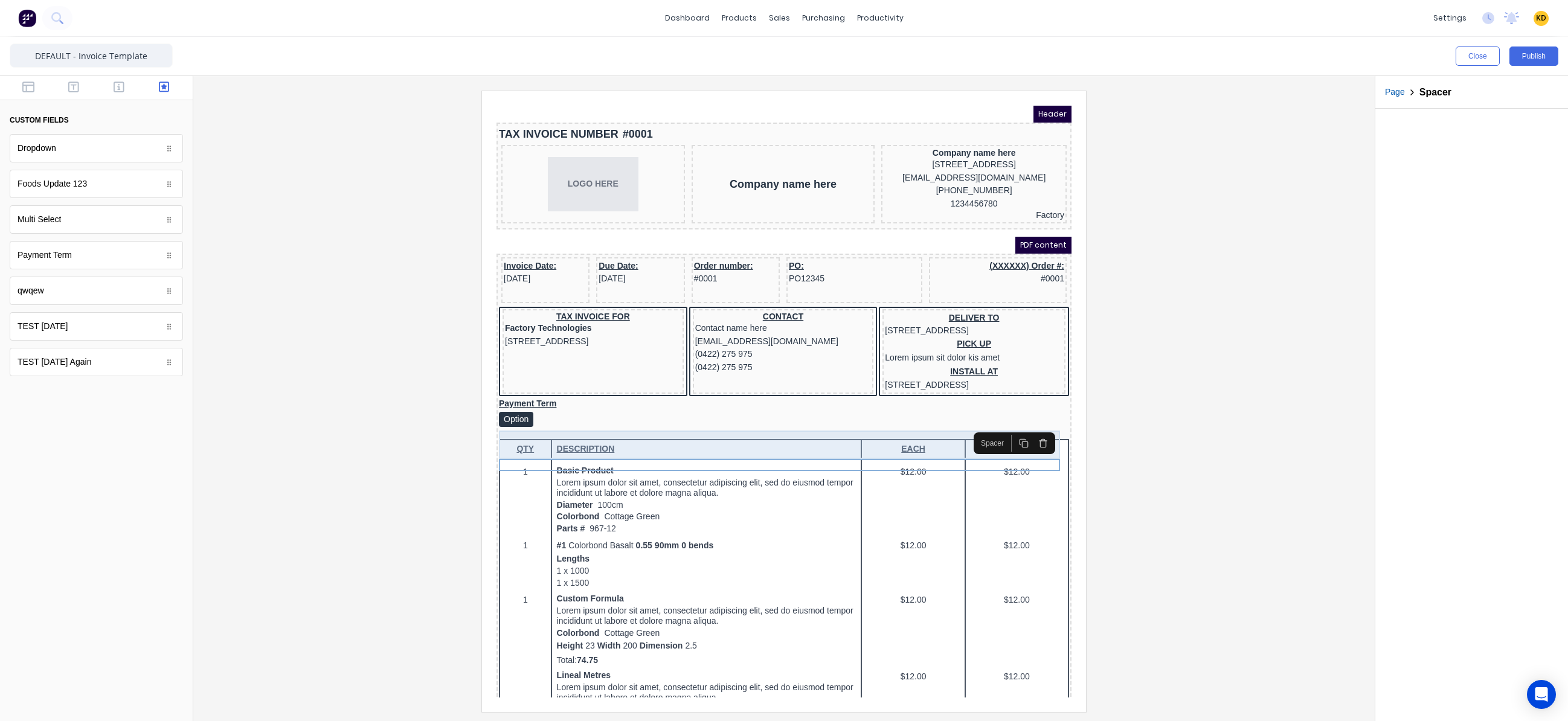
click at [566, 413] on div "Payment Term Option" at bounding box center [769, 398] width 570 height 28
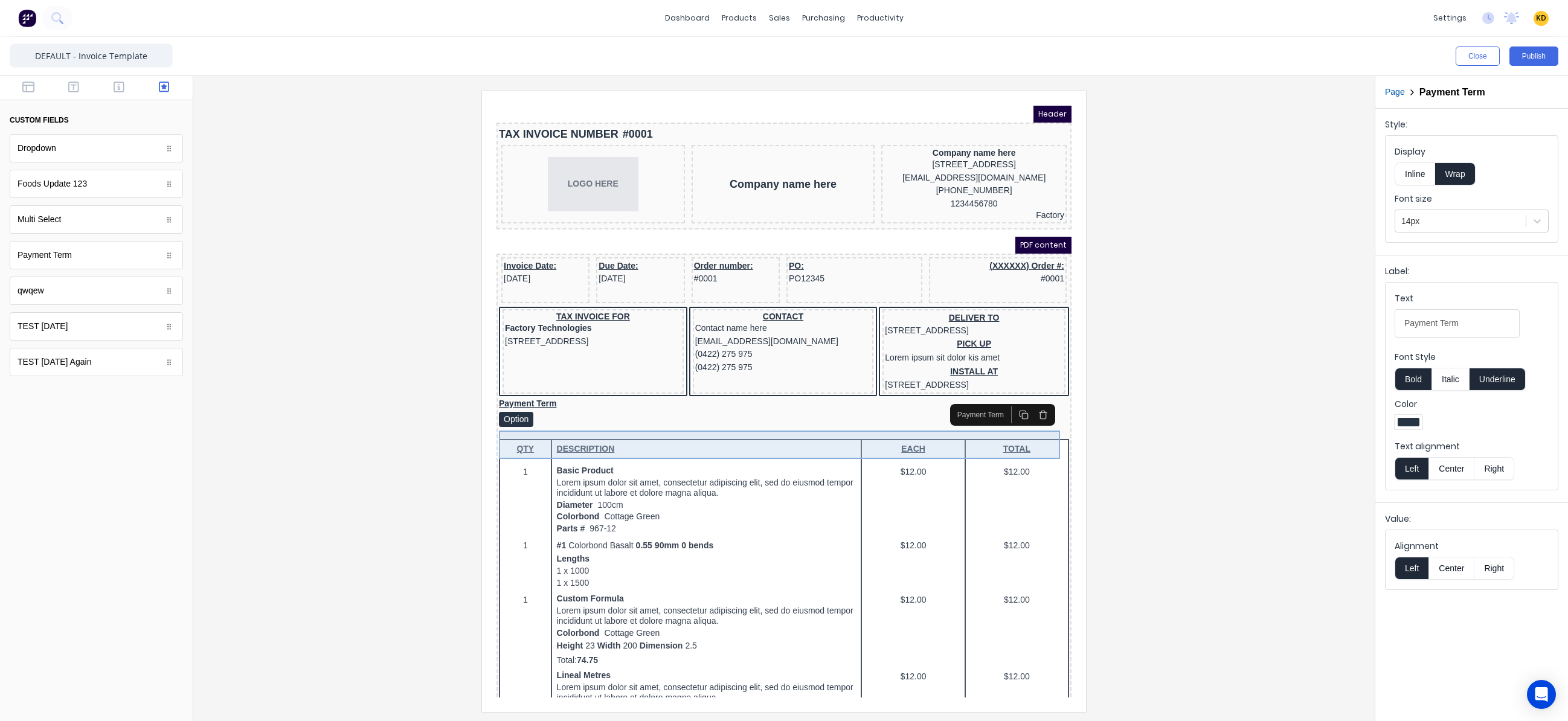
click at [566, 413] on div "Payment Term Option" at bounding box center [769, 398] width 570 height 28
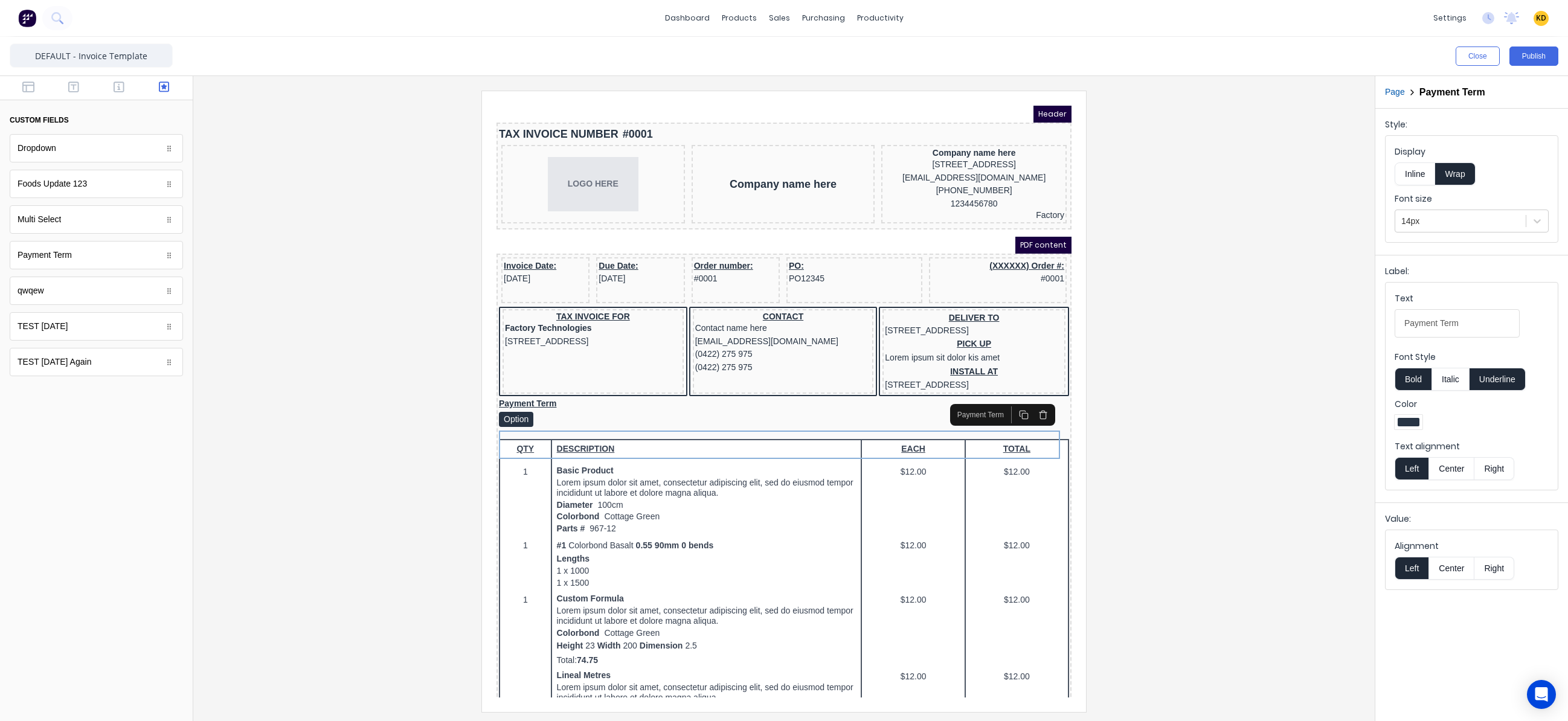
click at [1211, 371] on div at bounding box center [783, 401] width 1161 height 621
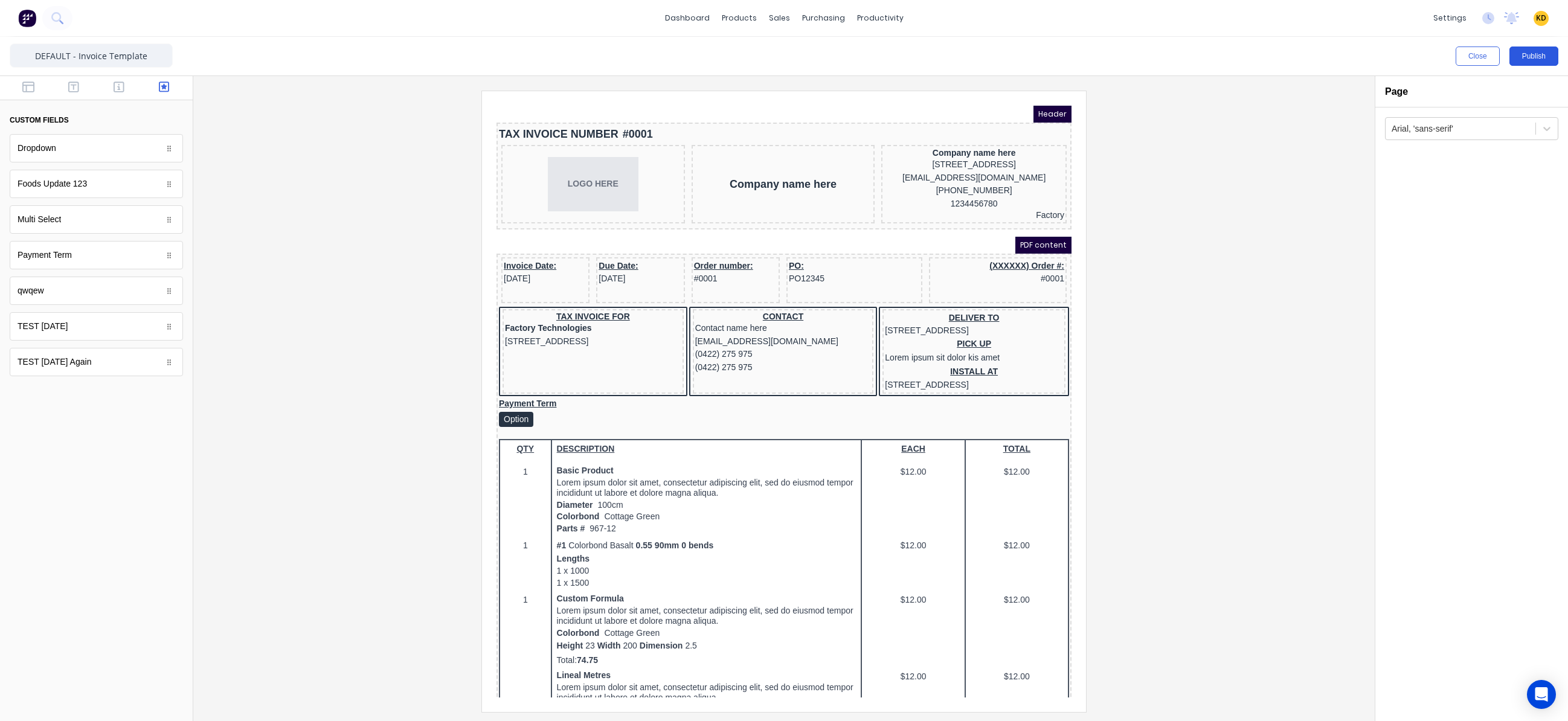
click at [1539, 58] on button "Publish" at bounding box center [1533, 56] width 49 height 19
